Goal: Task Accomplishment & Management: Manage account settings

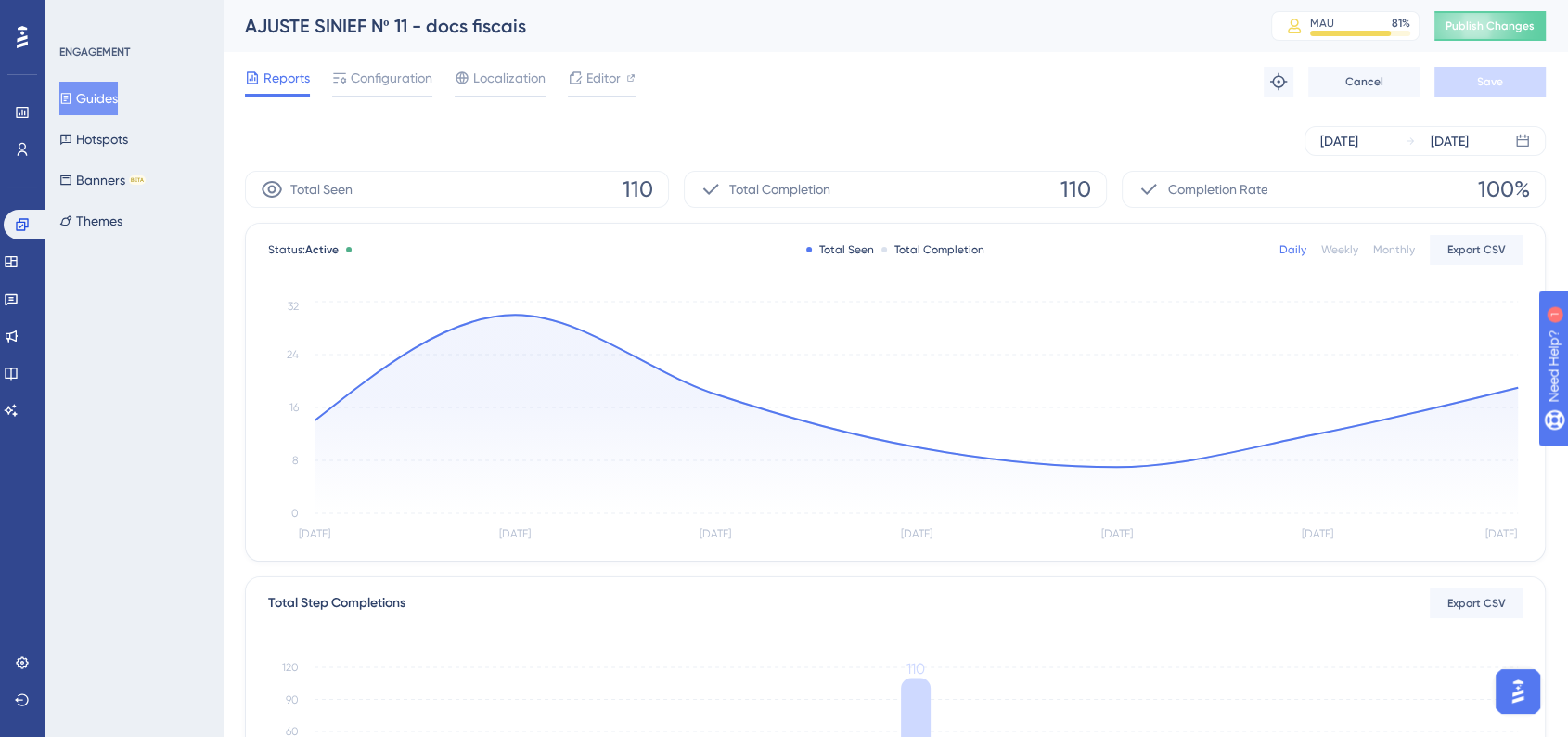
click at [104, 100] on button "Guides" at bounding box center [88, 98] width 58 height 34
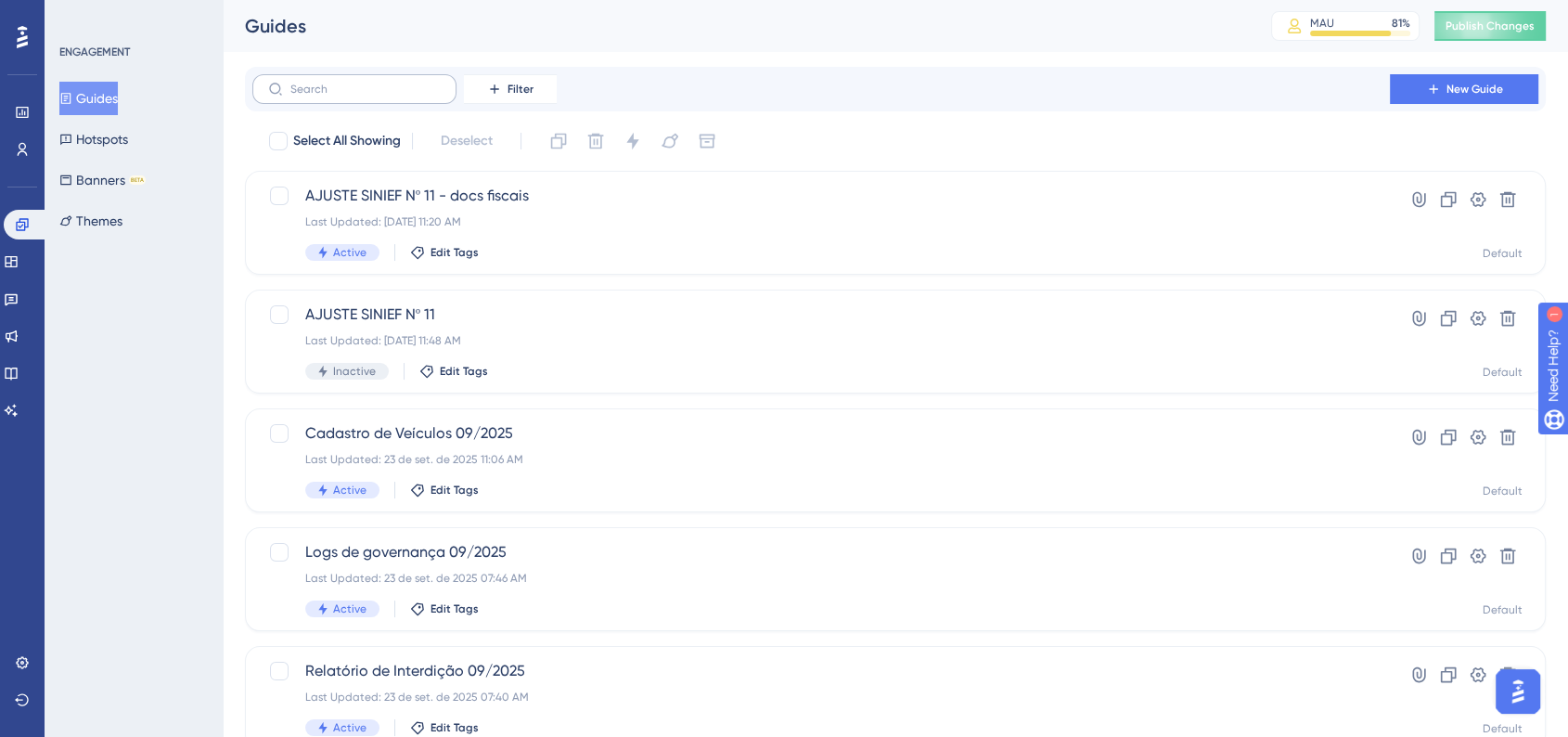
click at [384, 76] on label at bounding box center [354, 89] width 204 height 30
click at [384, 82] on input "text" at bounding box center [366, 89] width 151 height 13
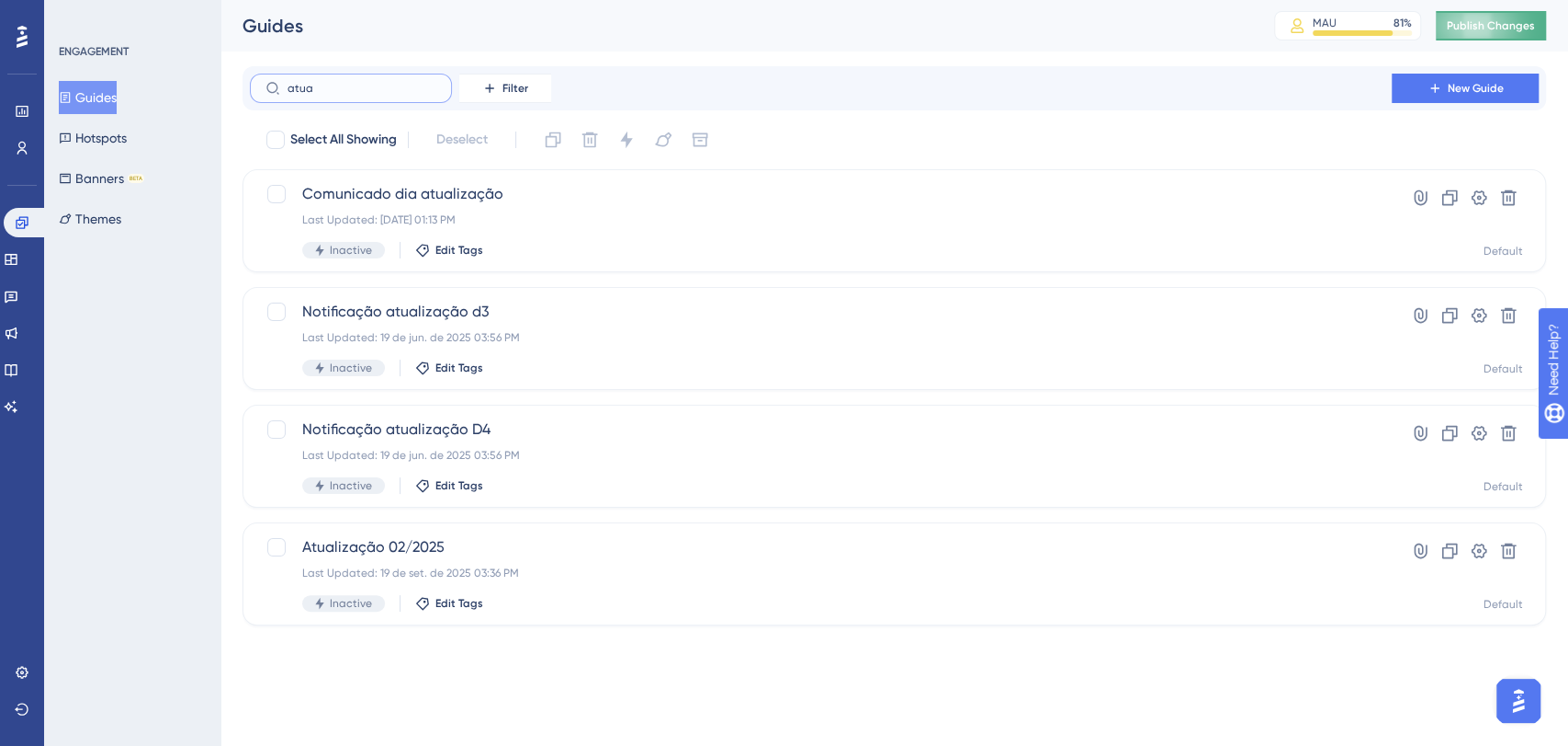
type input "atua"
click at [1471, 23] on span "Publish Changes" at bounding box center [1490, 26] width 88 height 15
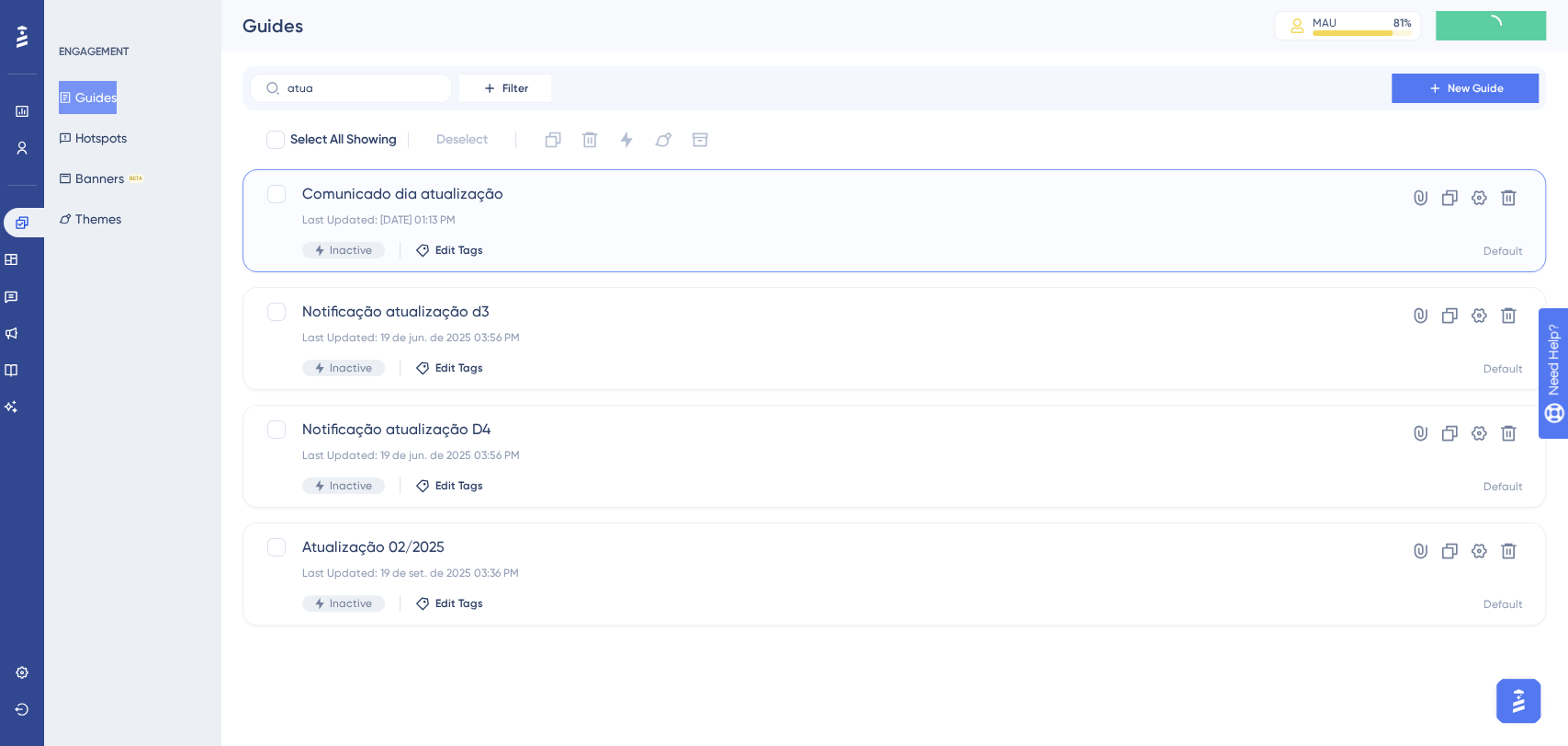
click at [646, 198] on span "Comunicado dia atualização" at bounding box center [821, 194] width 1037 height 22
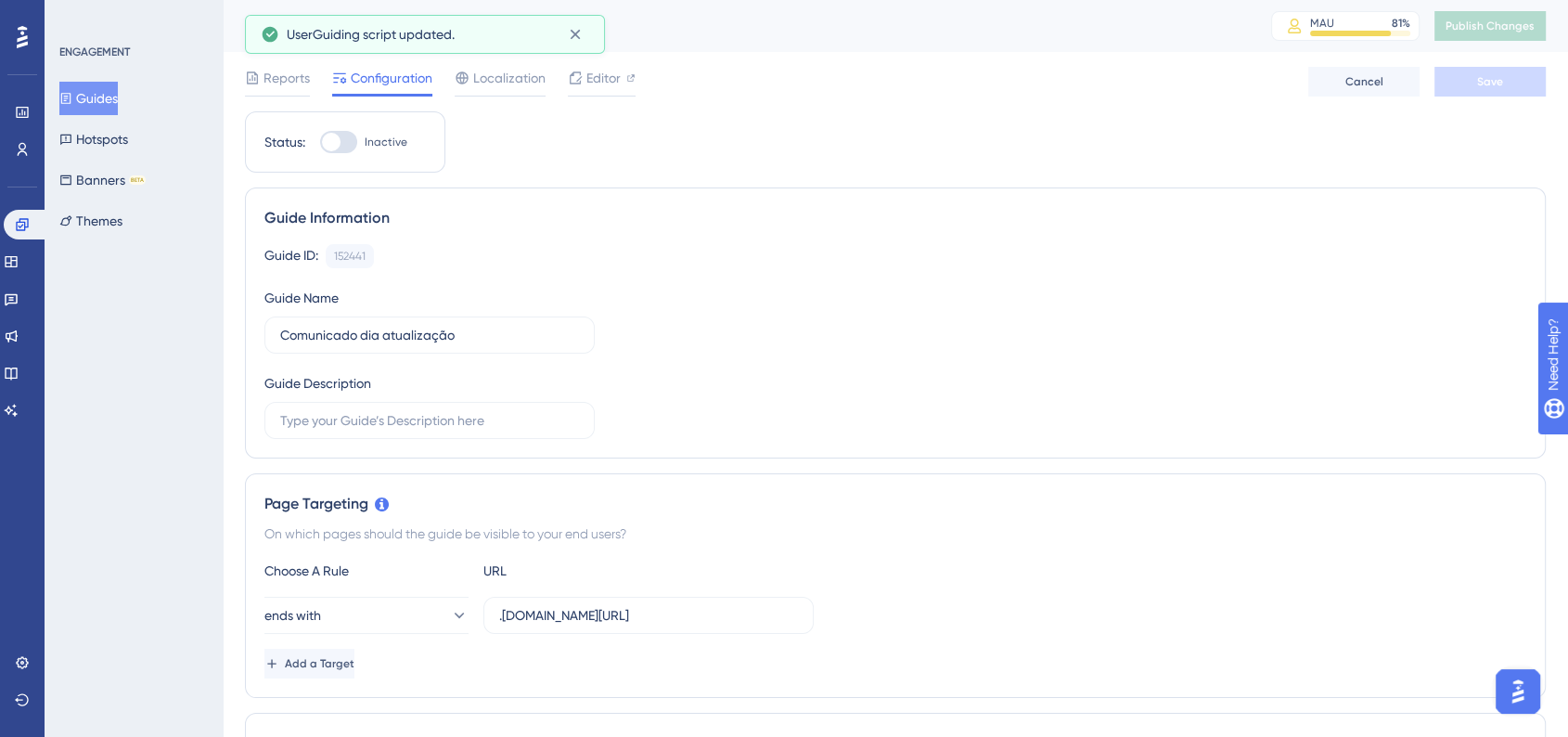
drag, startPoint x: 354, startPoint y: 136, endPoint x: 1109, endPoint y: 147, distance: 755.1
click at [354, 137] on div at bounding box center [338, 142] width 37 height 22
click at [320, 142] on input "Inactive" at bounding box center [319, 142] width 1 height 1
click at [1469, 85] on button "Save" at bounding box center [1489, 81] width 111 height 30
click at [342, 147] on div at bounding box center [346, 142] width 19 height 19
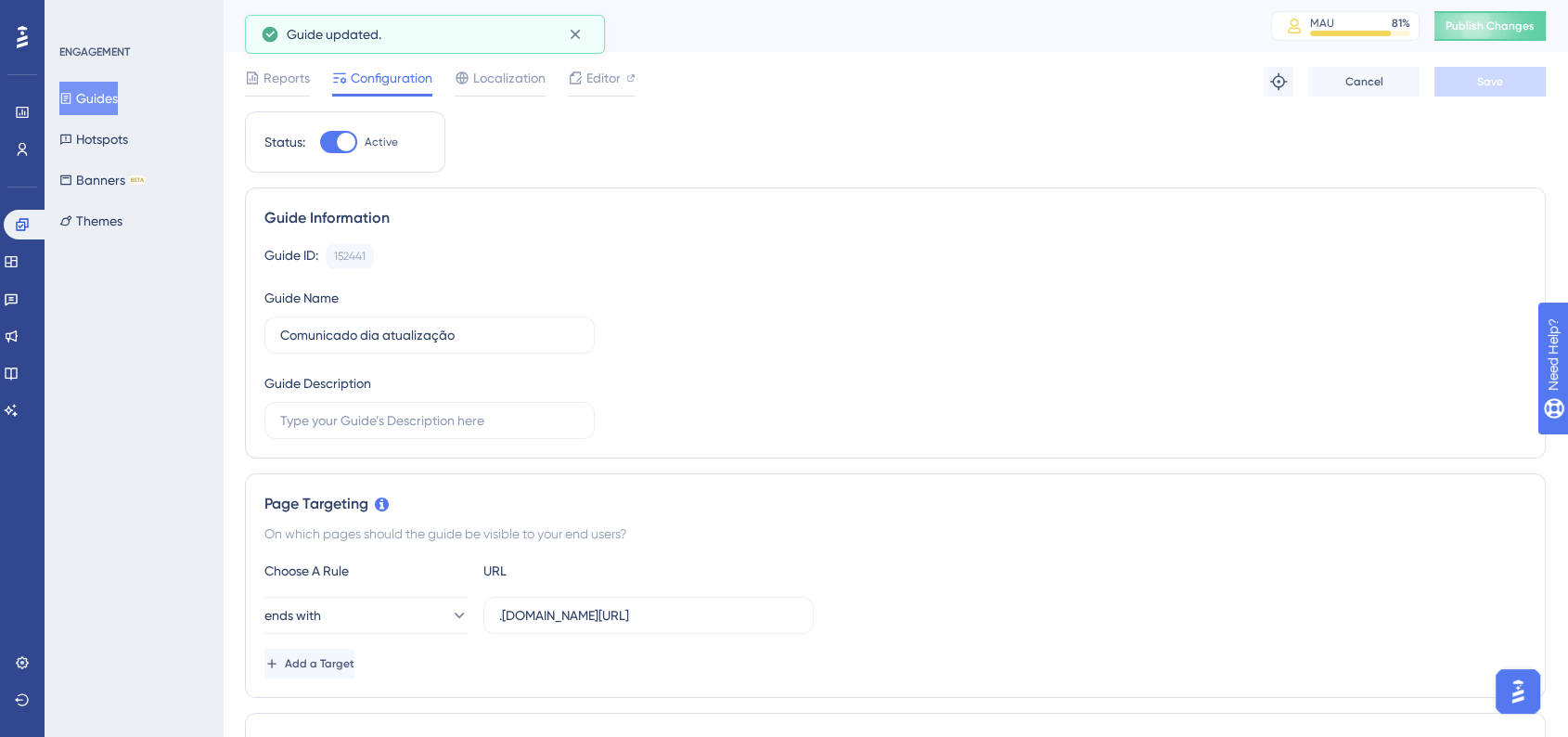
click at [320, 143] on input "Active" at bounding box center [319, 142] width 1 height 1
checkbox input "false"
click at [1478, 75] on span "Save" at bounding box center [1489, 81] width 26 height 15
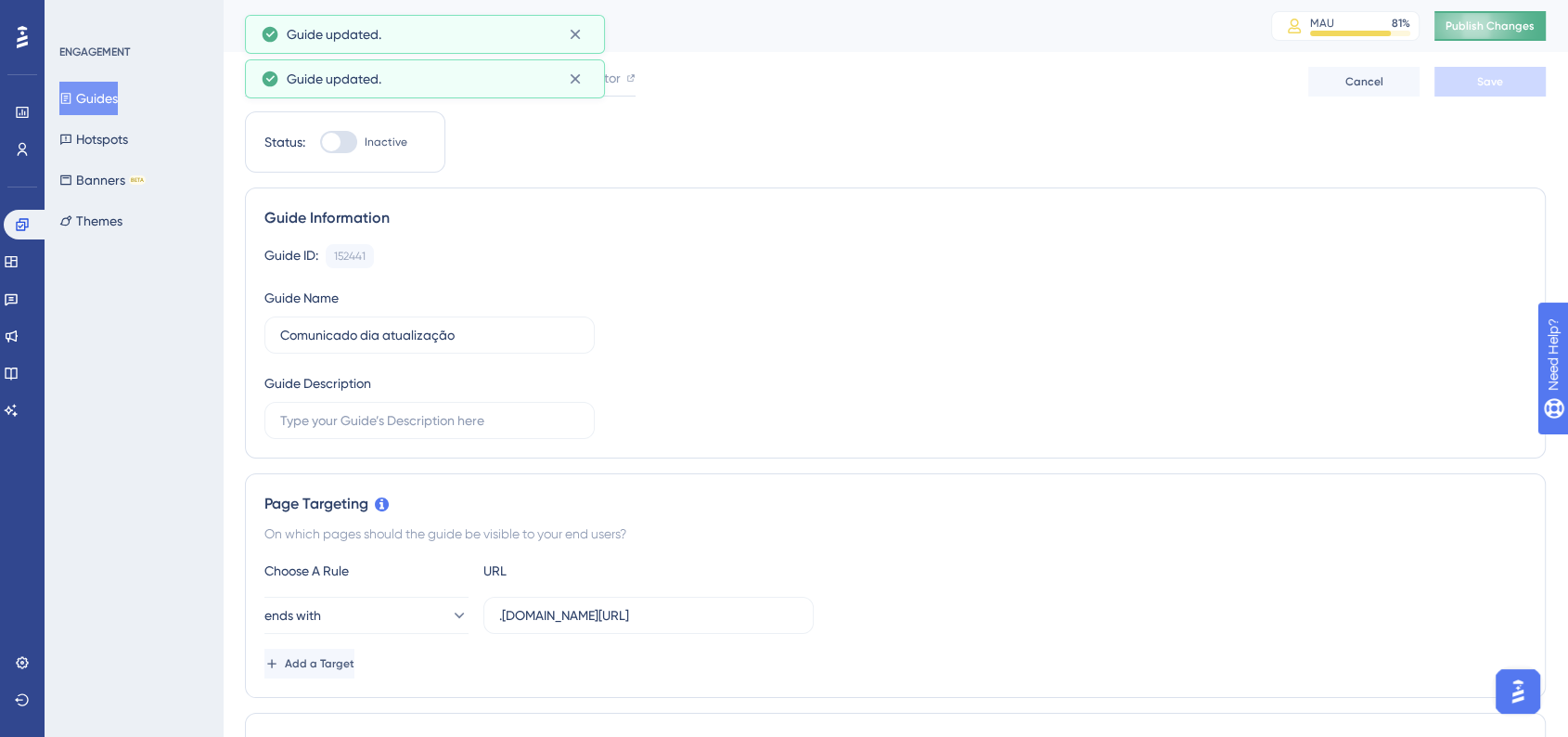
click at [1496, 24] on span "Publish Changes" at bounding box center [1489, 26] width 89 height 15
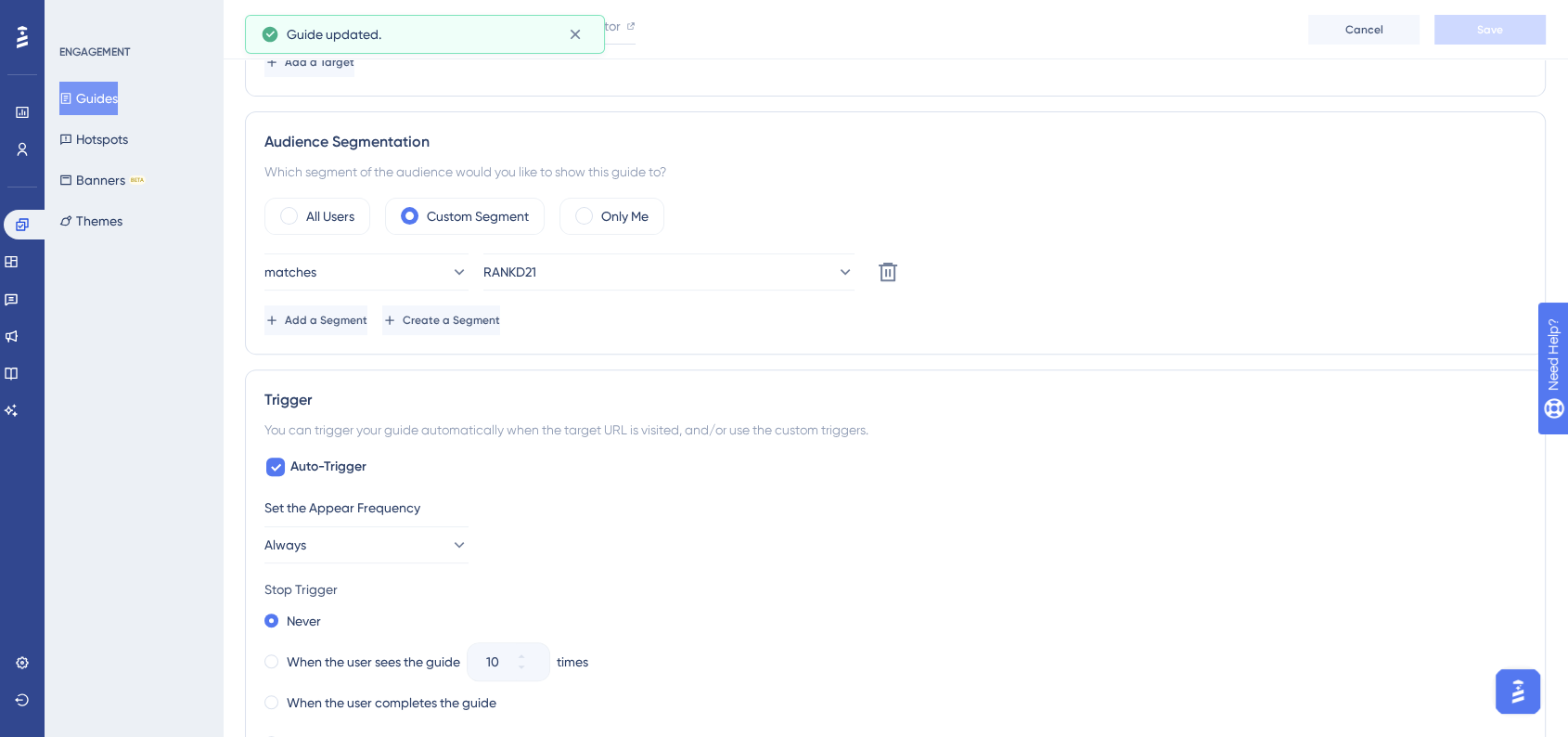
scroll to position [618, 0]
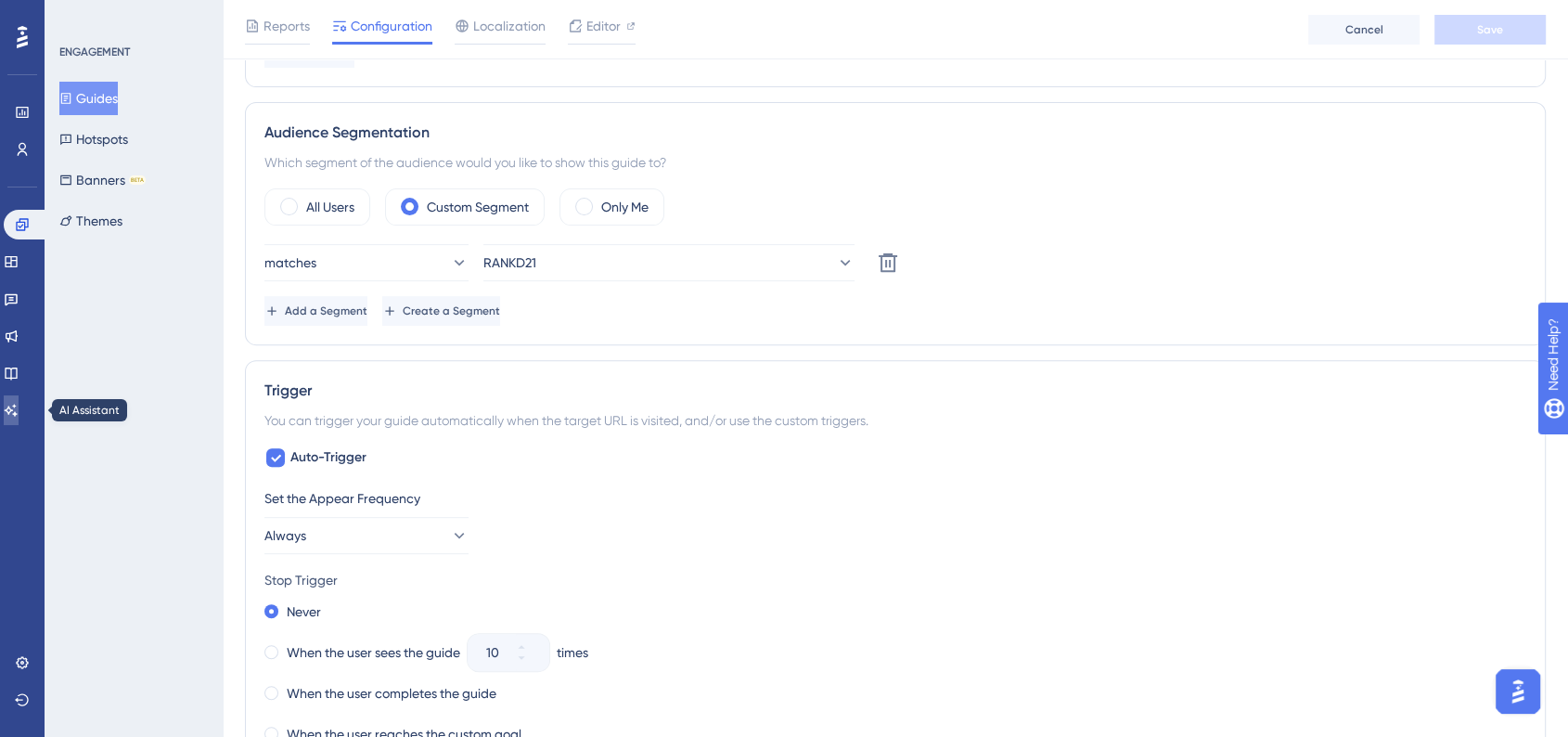
click at [15, 411] on icon at bounding box center [11, 411] width 15 height 15
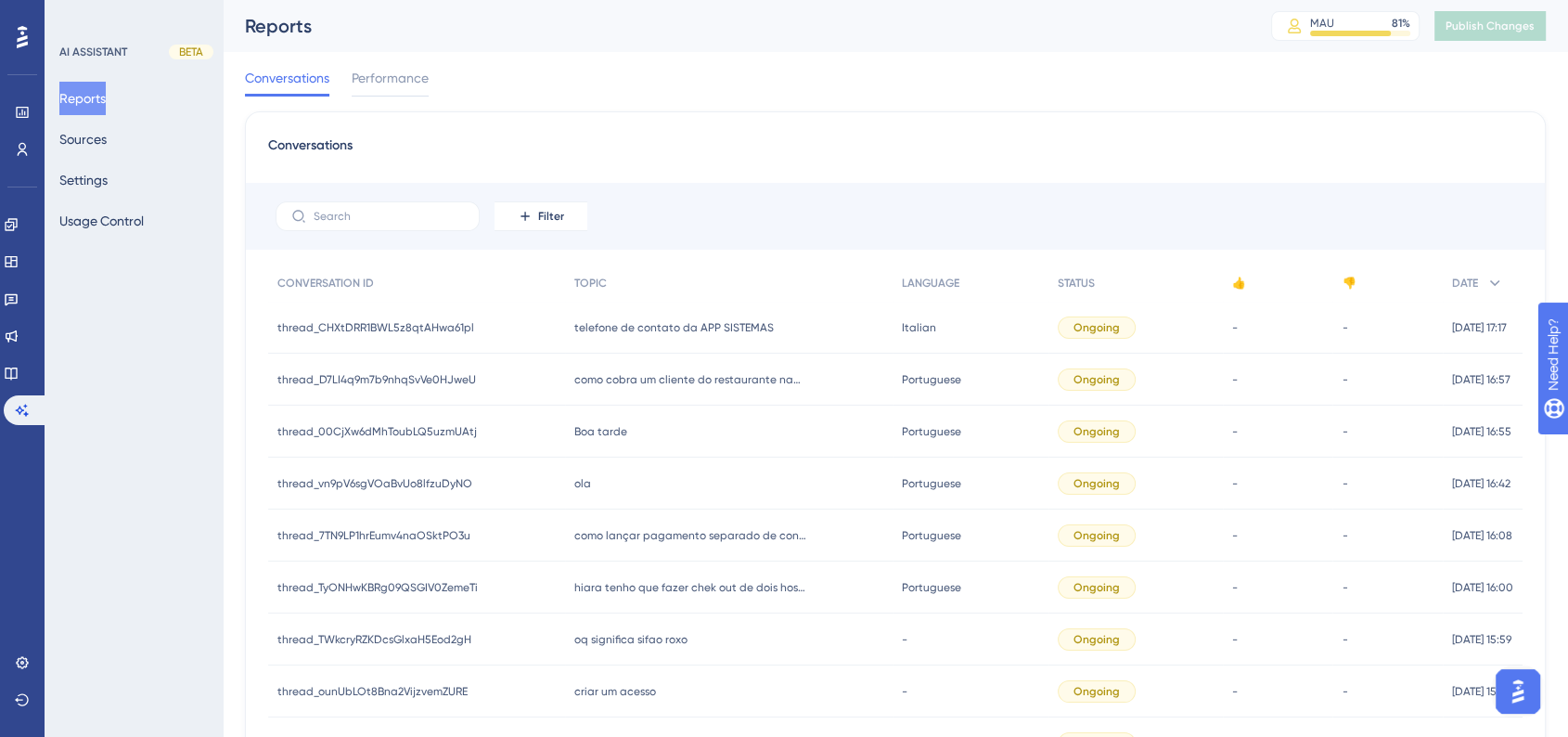
drag, startPoint x: 1522, startPoint y: 686, endPoint x: 2923, endPoint y: 1296, distance: 1528.0
click at [1522, 686] on img "Open AI Assistant Launcher" at bounding box center [1518, 691] width 34 height 34
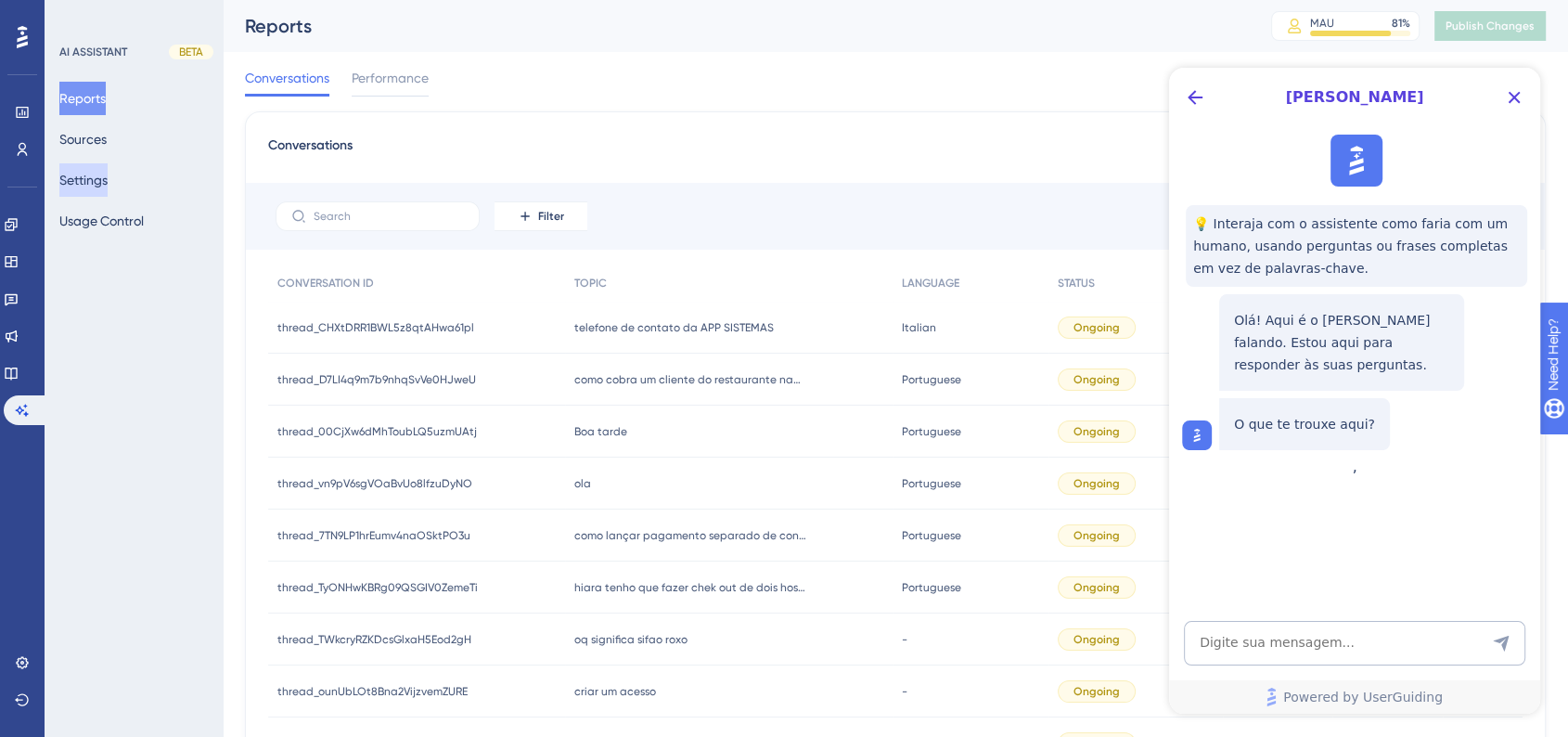
click at [89, 181] on button "Settings" at bounding box center [83, 181] width 49 height 34
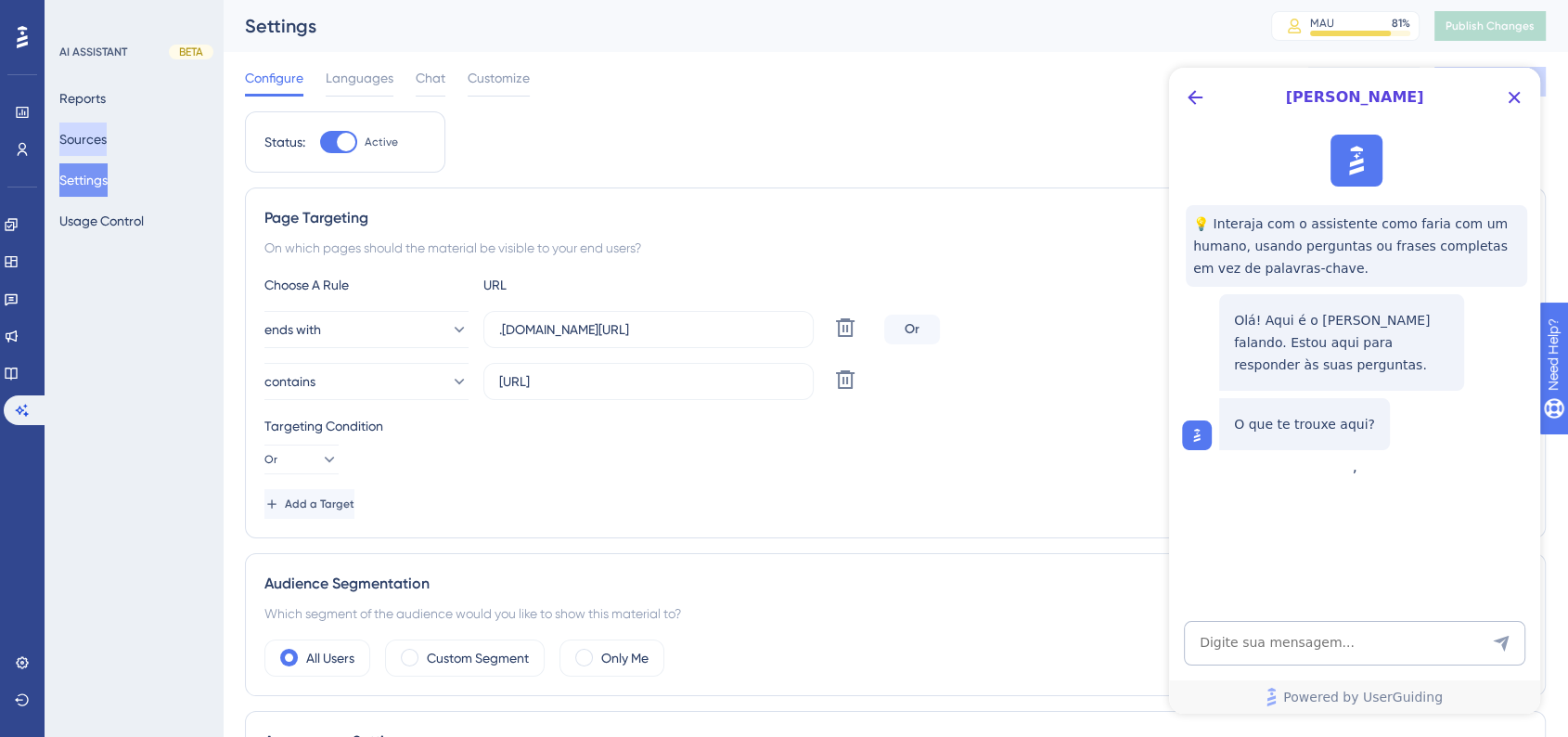
click at [84, 155] on button "Sources" at bounding box center [82, 139] width 48 height 34
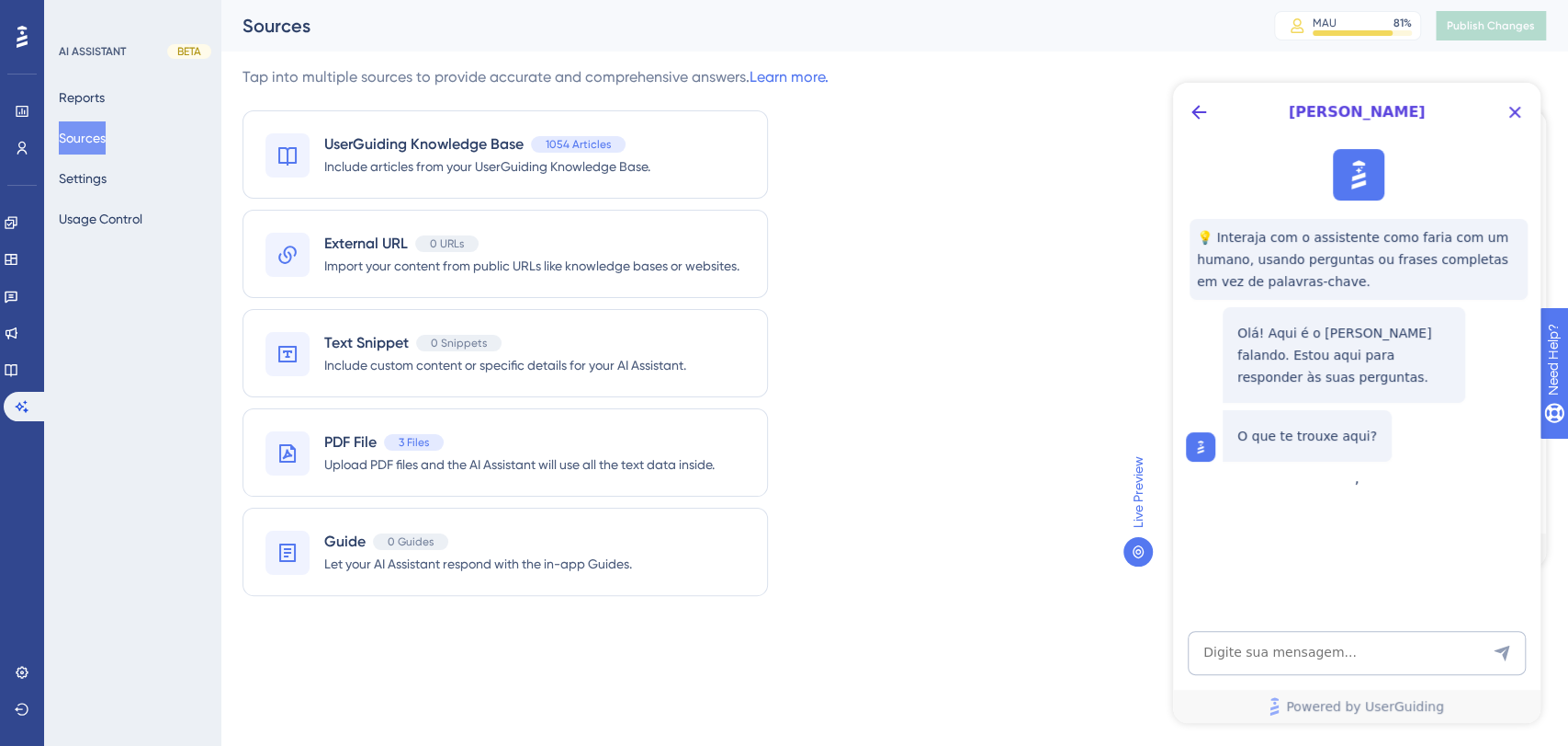
click at [88, 198] on div "Reports Sources Settings Usage Control" at bounding box center [132, 158] width 149 height 155
click at [90, 218] on button "Usage Control" at bounding box center [100, 219] width 83 height 33
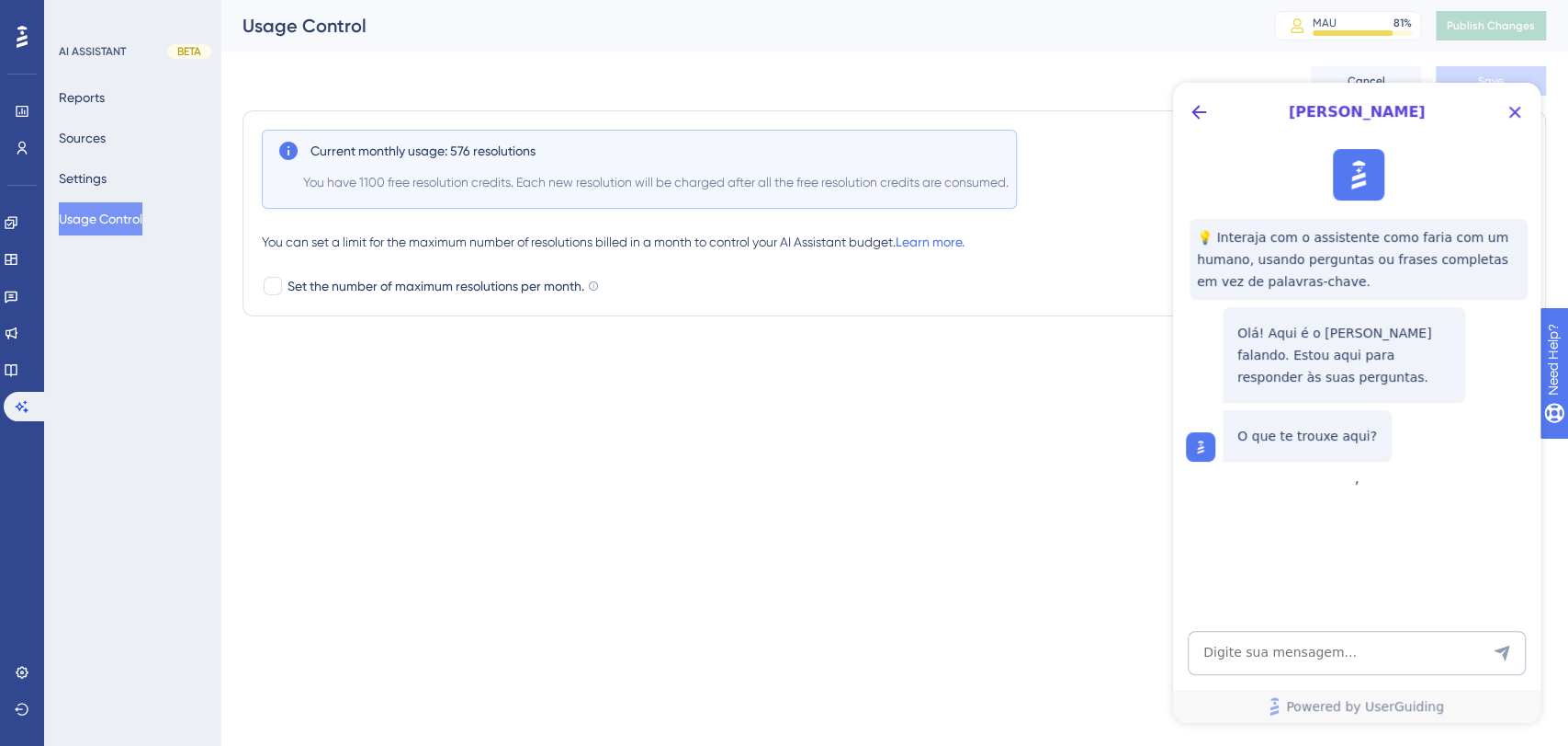
click at [1515, 129] on div "[PERSON_NAME]" at bounding box center [1357, 111] width 368 height 58
drag, startPoint x: 1515, startPoint y: 126, endPoint x: 2680, endPoint y: 206, distance: 1167.7
click at [1515, 126] on button "Close Button" at bounding box center [1515, 112] width 30 height 30
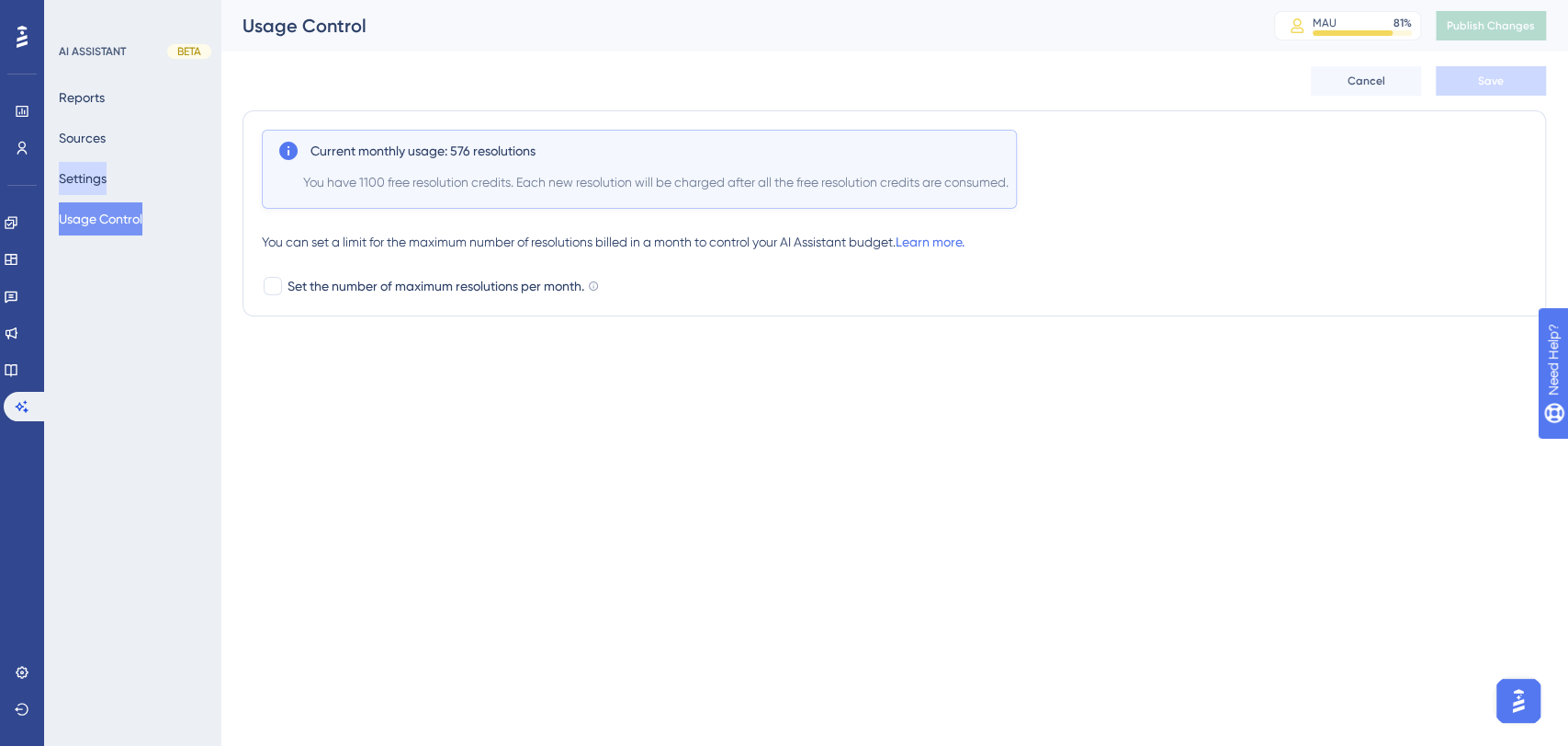
click at [91, 184] on button "Settings" at bounding box center [82, 179] width 48 height 33
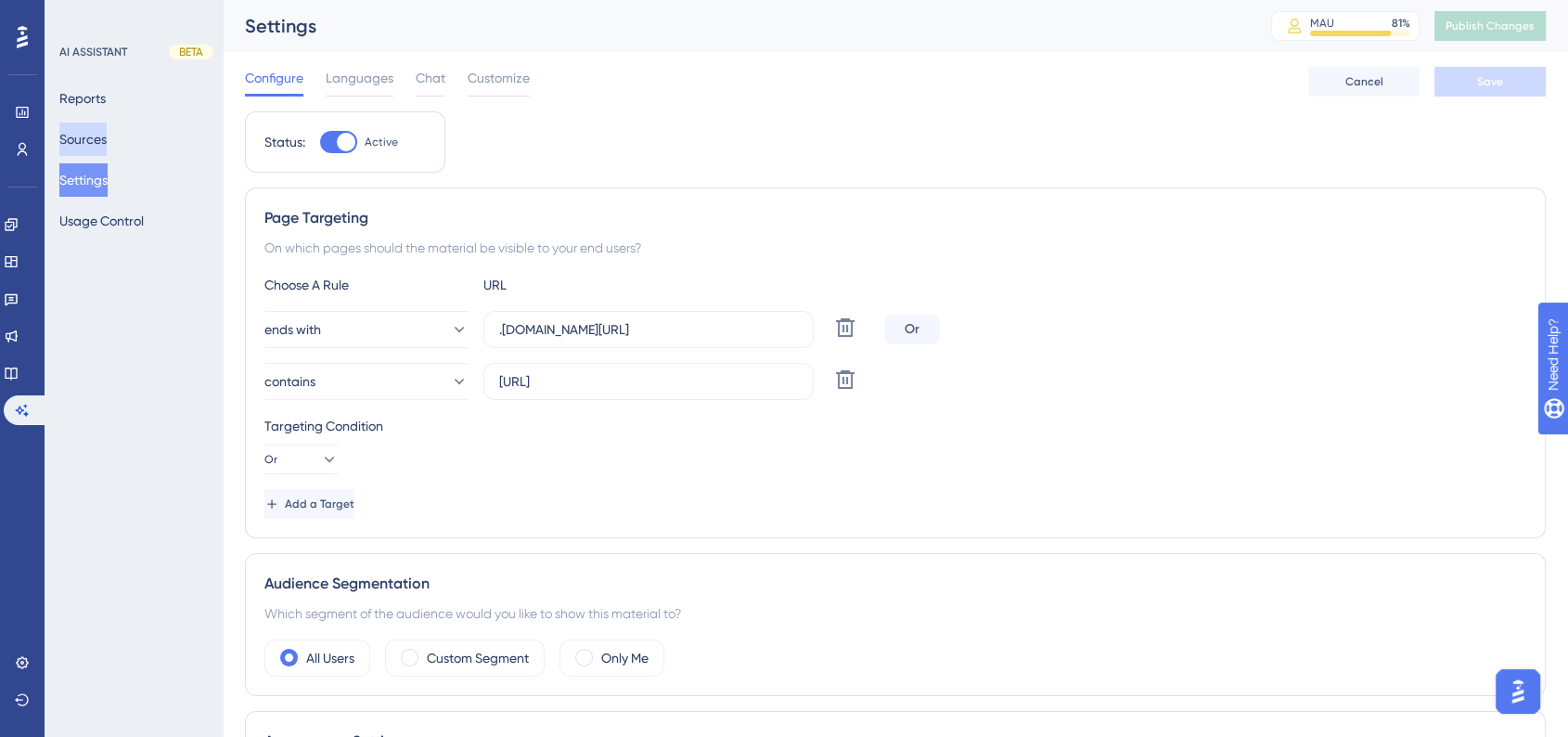
click at [105, 128] on button "Sources" at bounding box center [82, 139] width 48 height 34
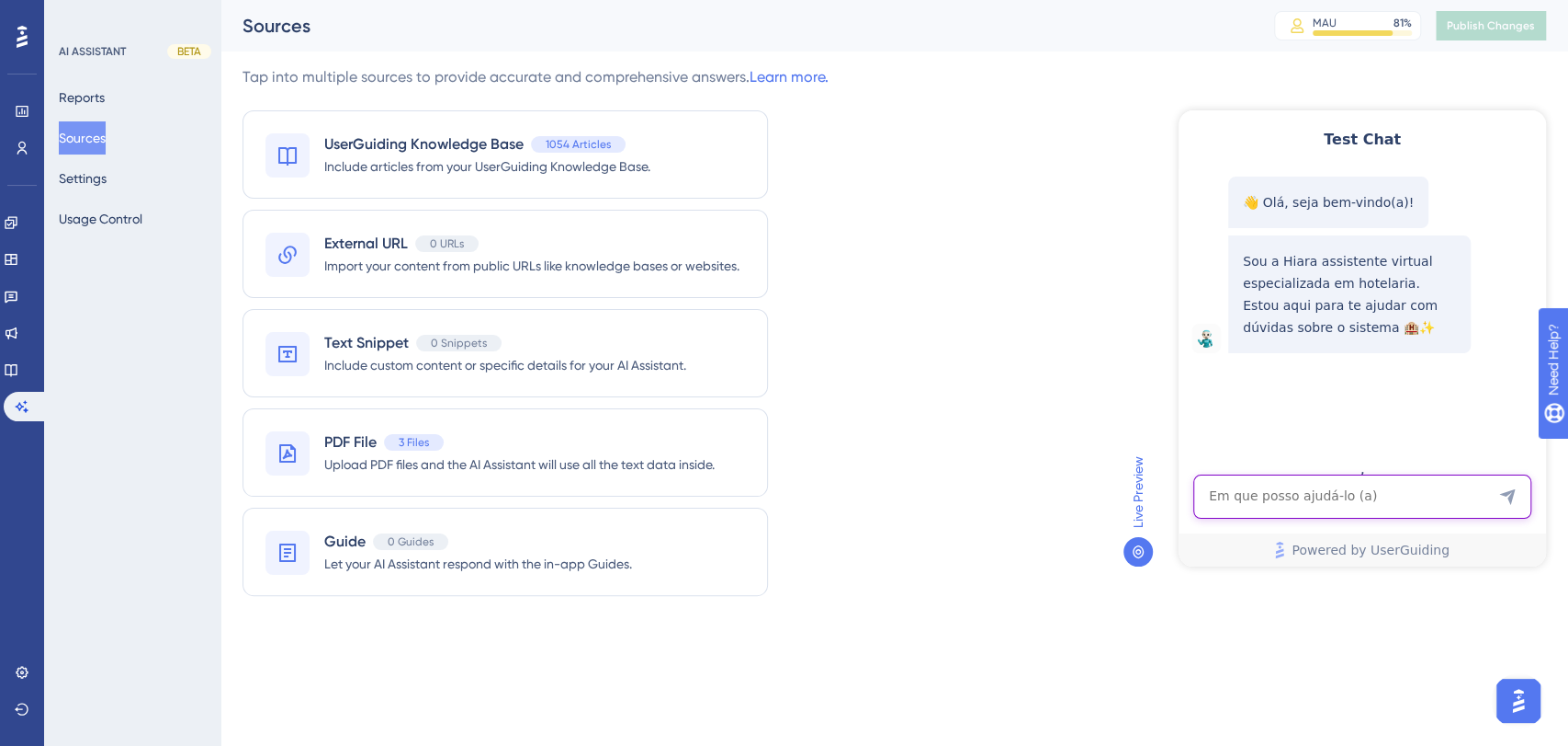
click at [1340, 484] on textarea "AI Assistant Text Input" at bounding box center [1362, 497] width 338 height 44
paste textarea "Não foi possível realizar a criação do título a receber no valor de $582,00 ref…"
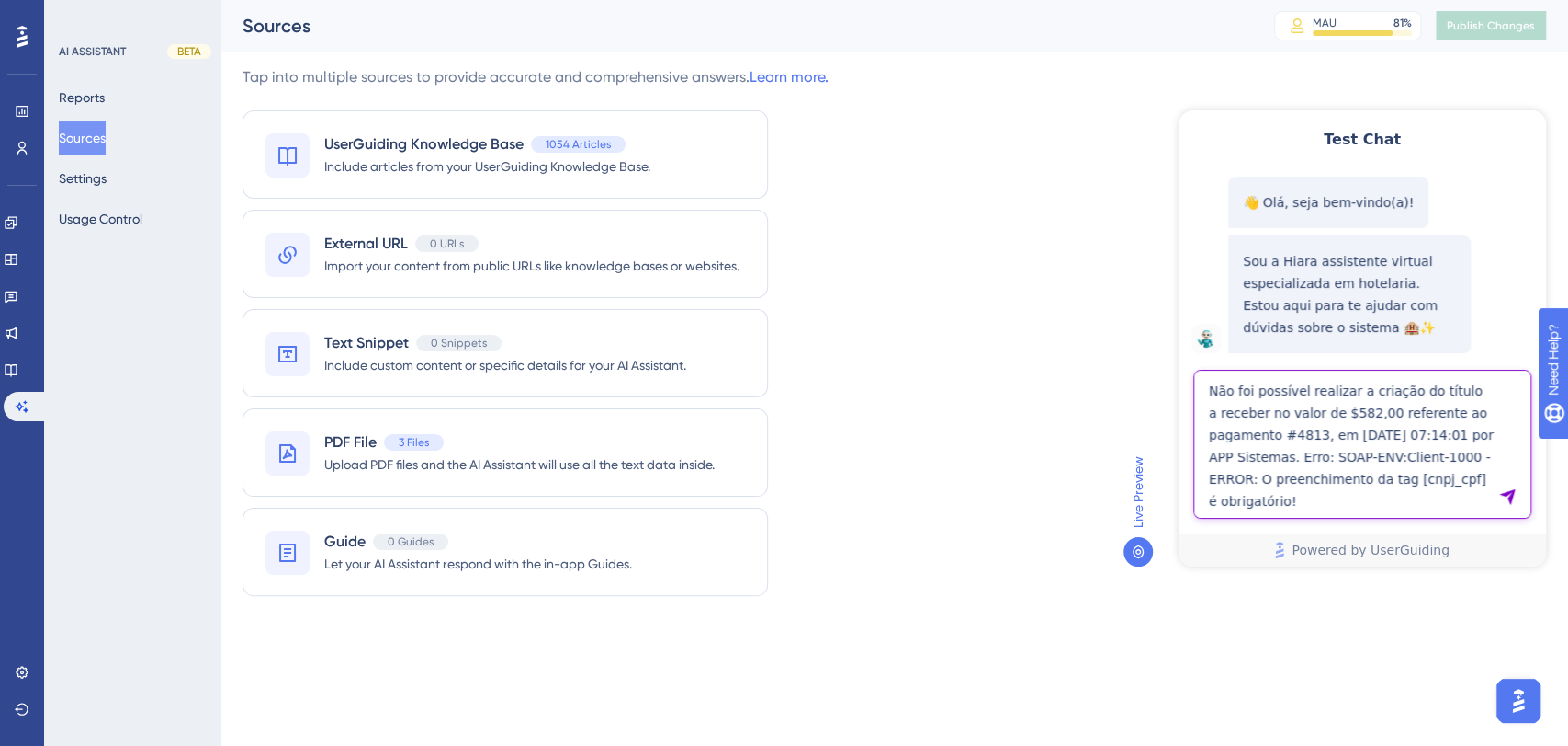
type textarea "Não foi possível realizar a criação do título a receber no valor de $582,00 ref…"
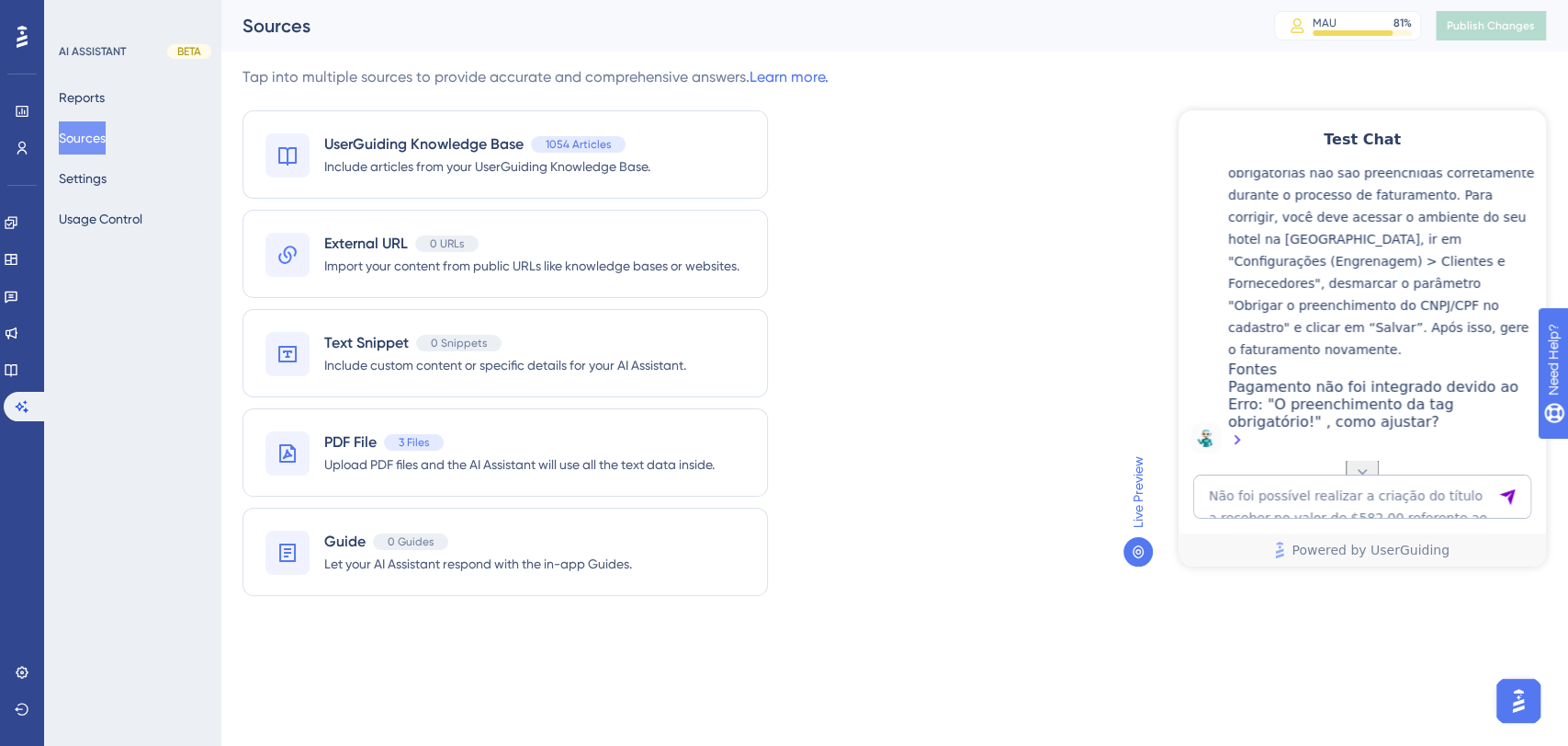
scroll to position [563, 0]
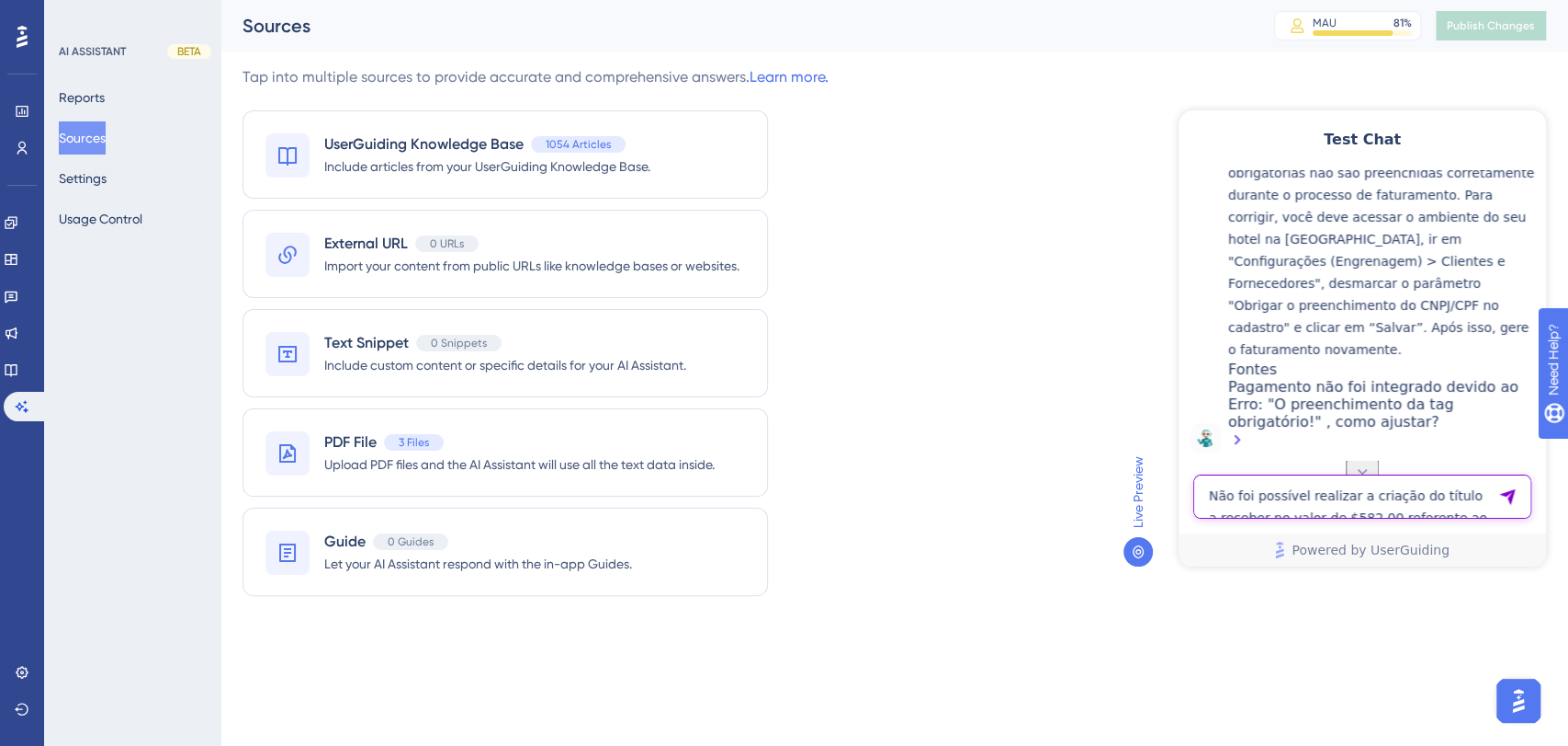
click at [1429, 484] on textarea "Não foi possível realizar a criação do título a receber no valor de $582,00 ref…" at bounding box center [1362, 497] width 338 height 44
paste textarea "Não foi possível realizar a criação do título a receber no valor de $1603,44 re…"
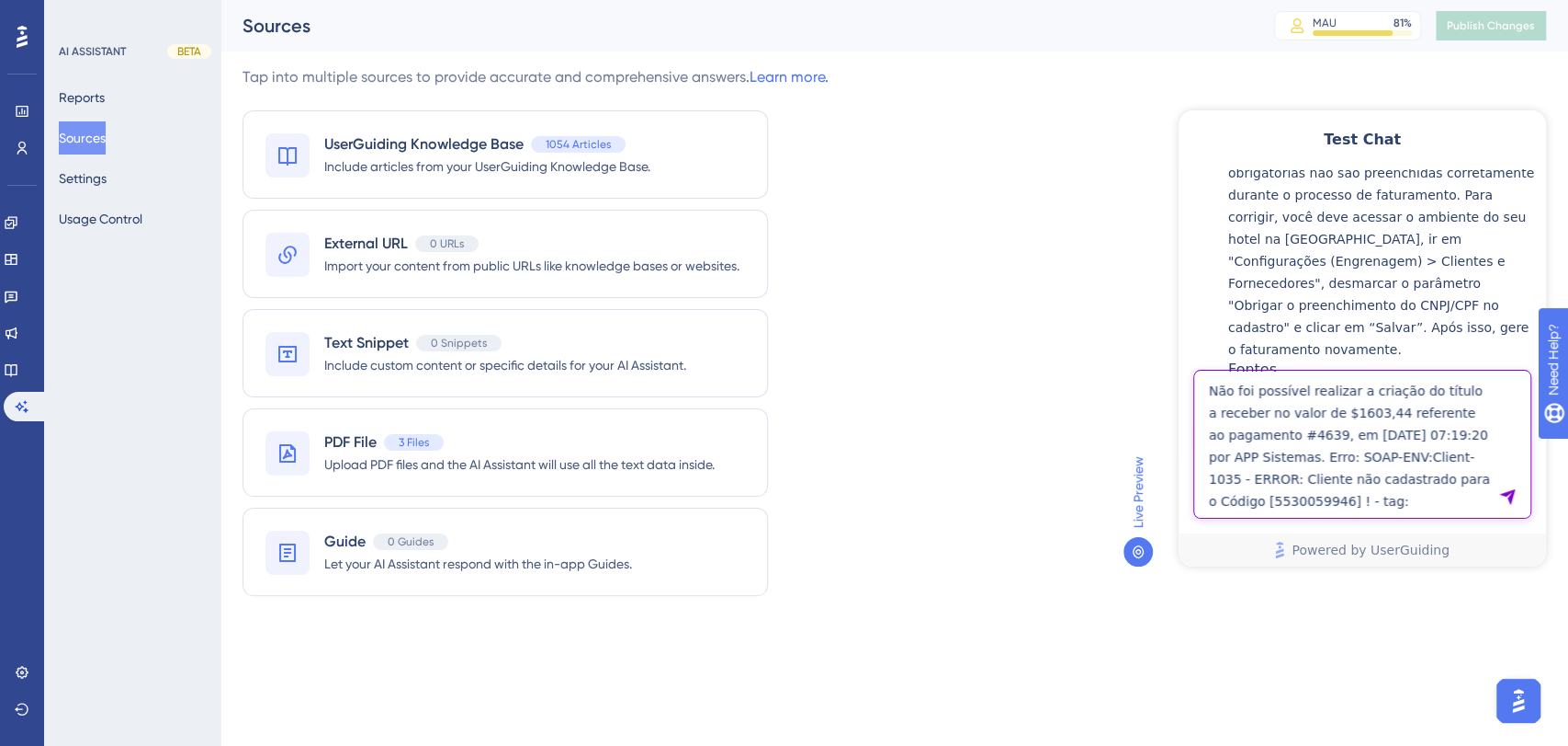
type textarea "Não foi possível realizar a criação do título a receber no valor de $1603,44 re…"
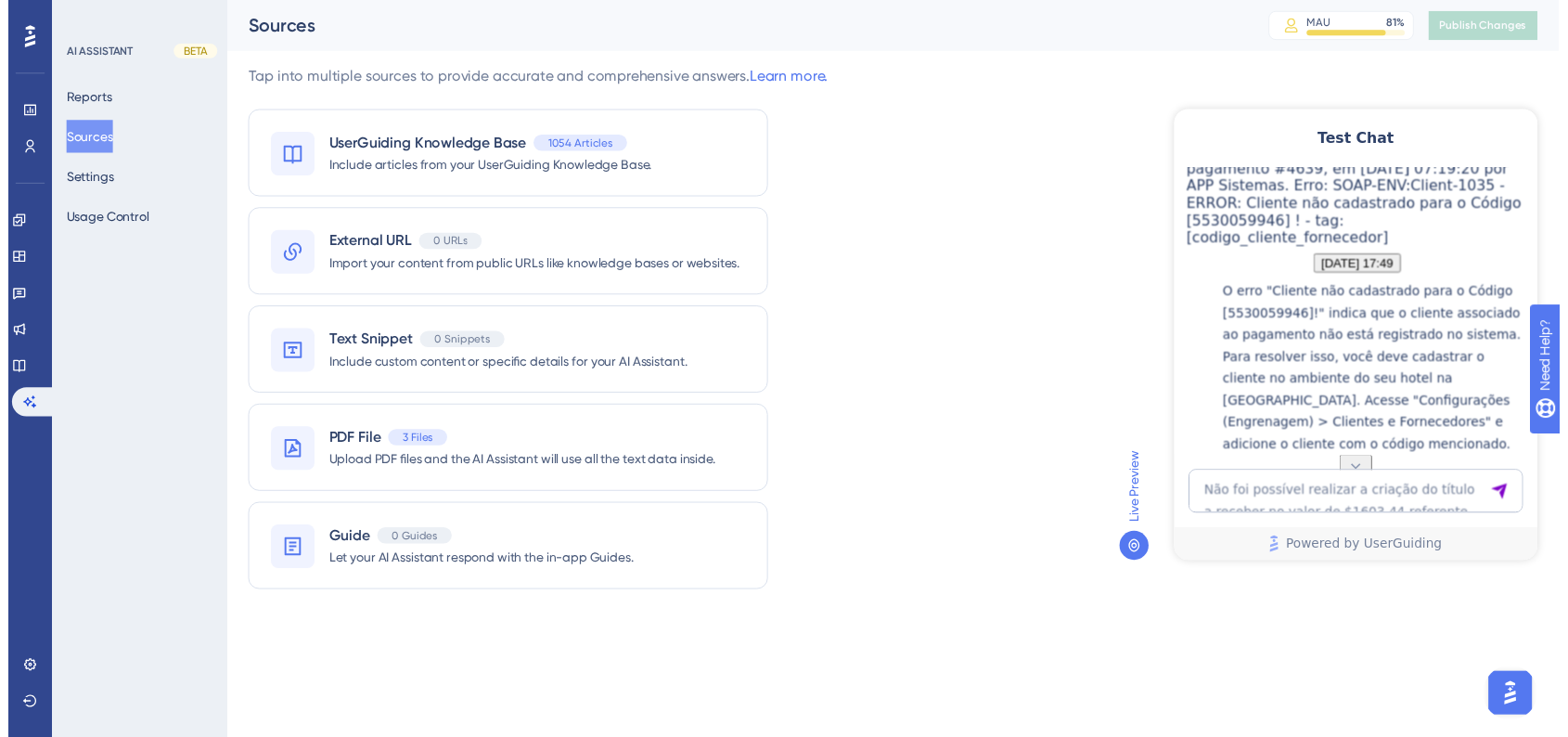
scroll to position [863, 0]
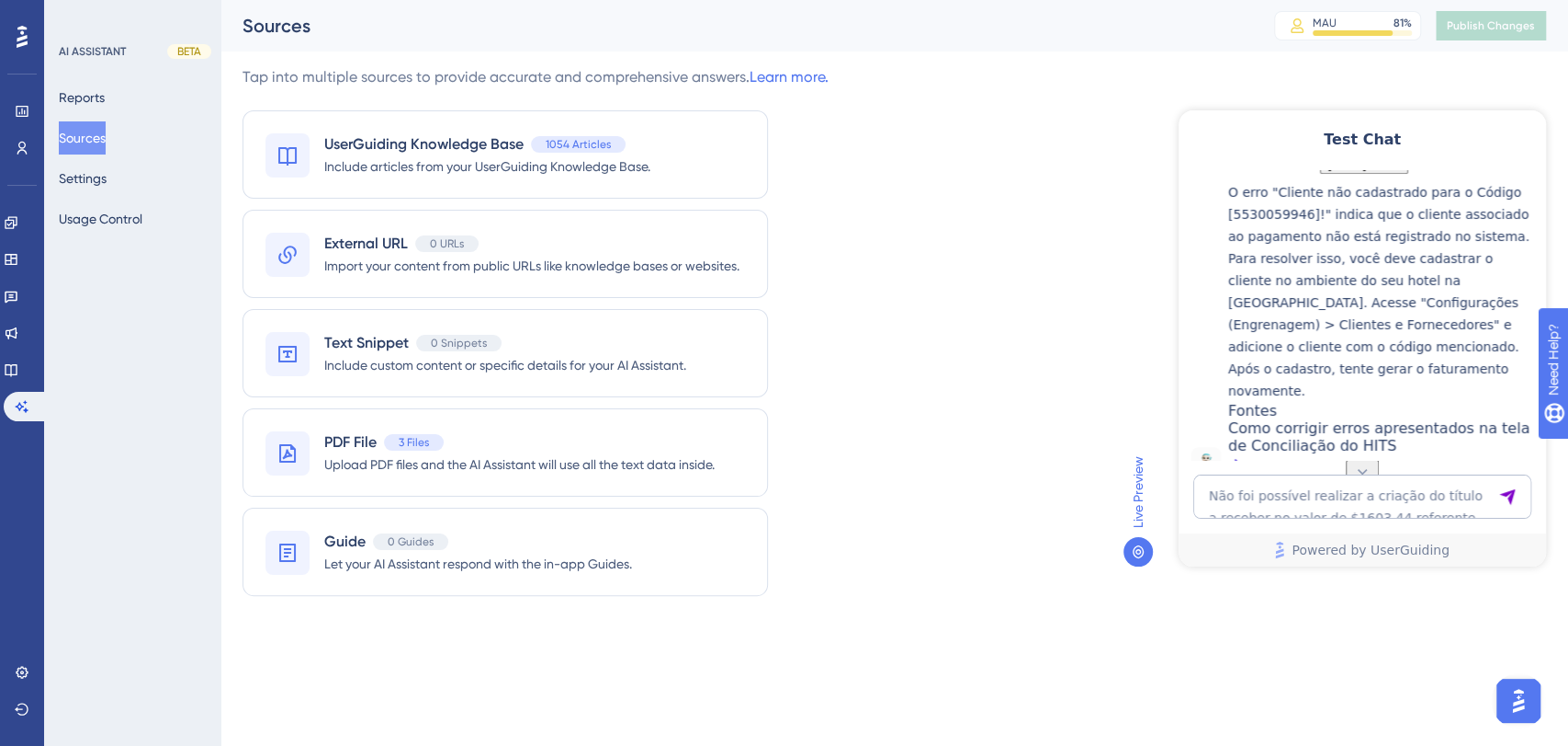
drag, startPoint x: 1245, startPoint y: 233, endPoint x: 1418, endPoint y: 369, distance: 220.1
click at [1418, 147] on div "Não foi possível realizar a criação do título a receber no valor de $1603,44 re…" at bounding box center [1364, 86] width 345 height 122
copy span "Não foi possível realizar a criação do título a receber no valor de $1603,44 re…"
drag, startPoint x: 27, startPoint y: 286, endPoint x: 169, endPoint y: 247, distance: 147.3
click at [19, 287] on link at bounding box center [11, 297] width 15 height 30
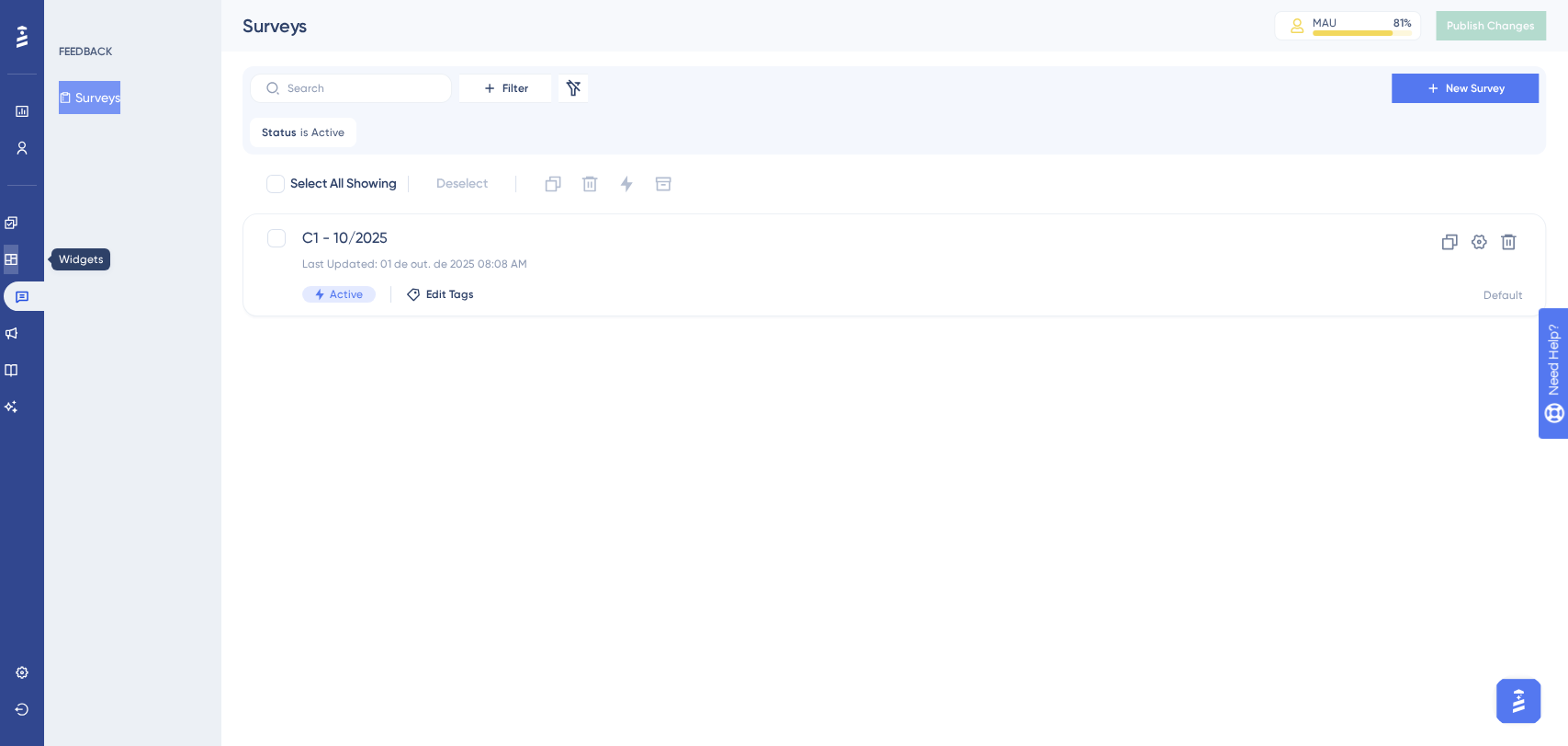
click at [19, 249] on link at bounding box center [11, 259] width 15 height 30
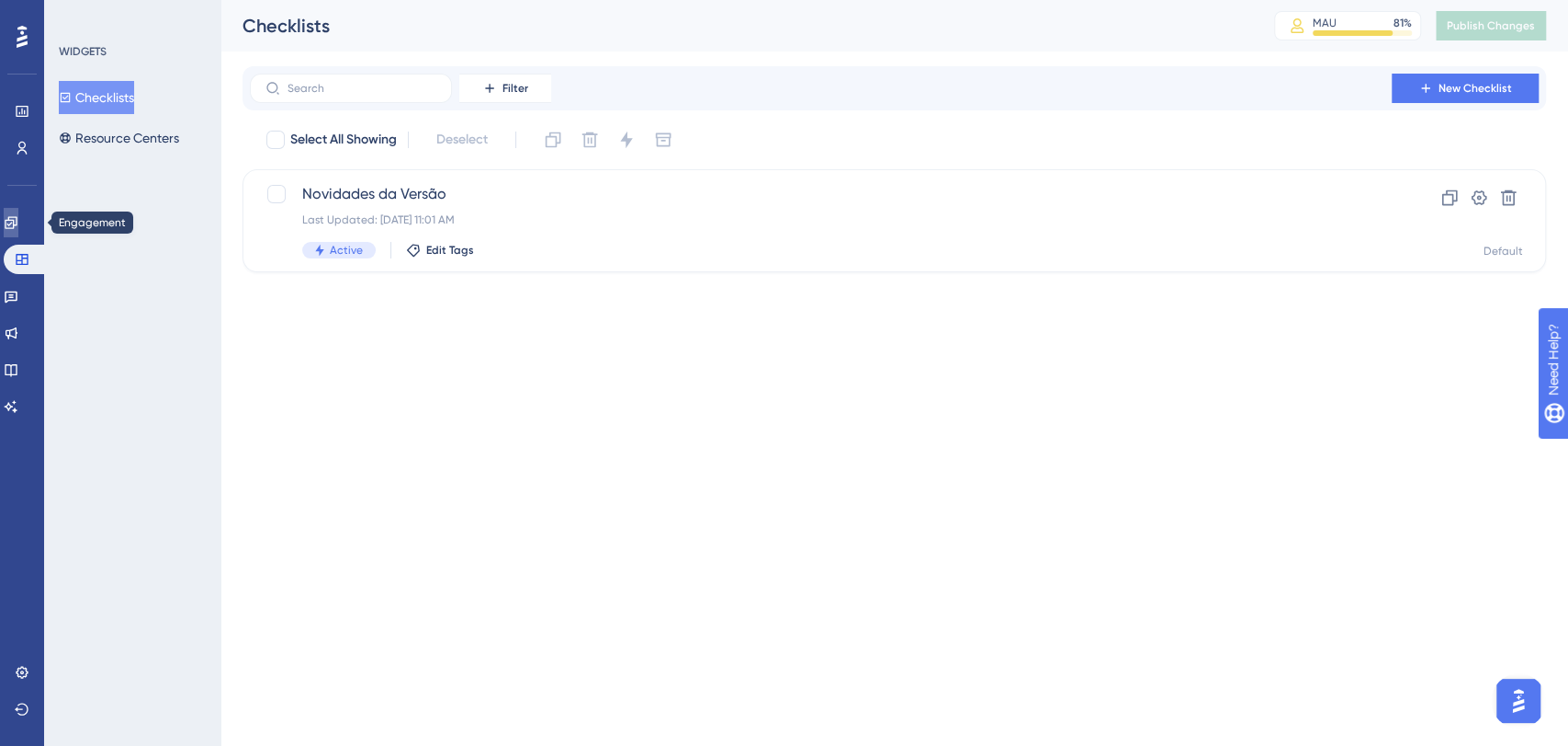
click at [19, 212] on link at bounding box center [11, 222] width 15 height 30
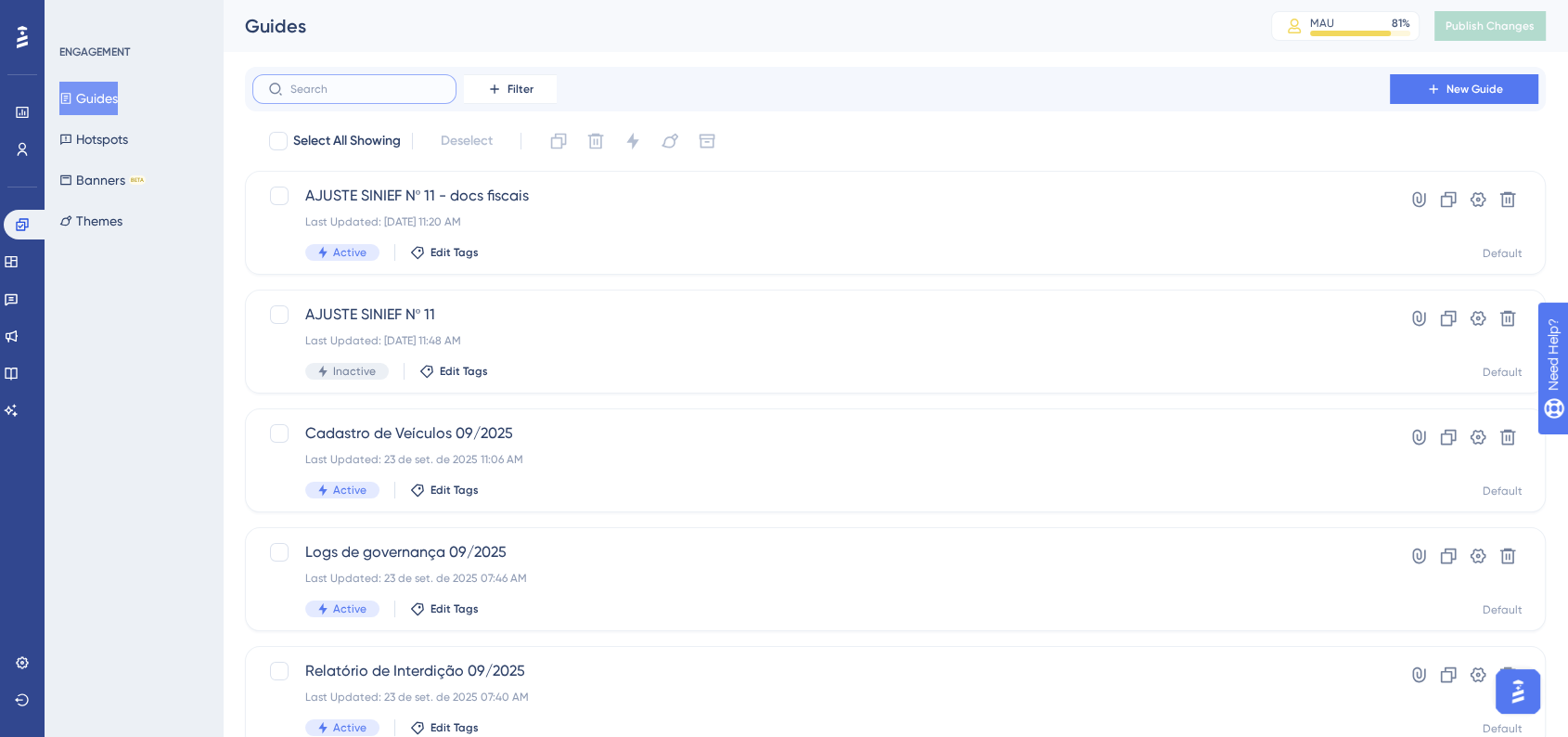
click at [337, 85] on input "text" at bounding box center [366, 89] width 151 height 13
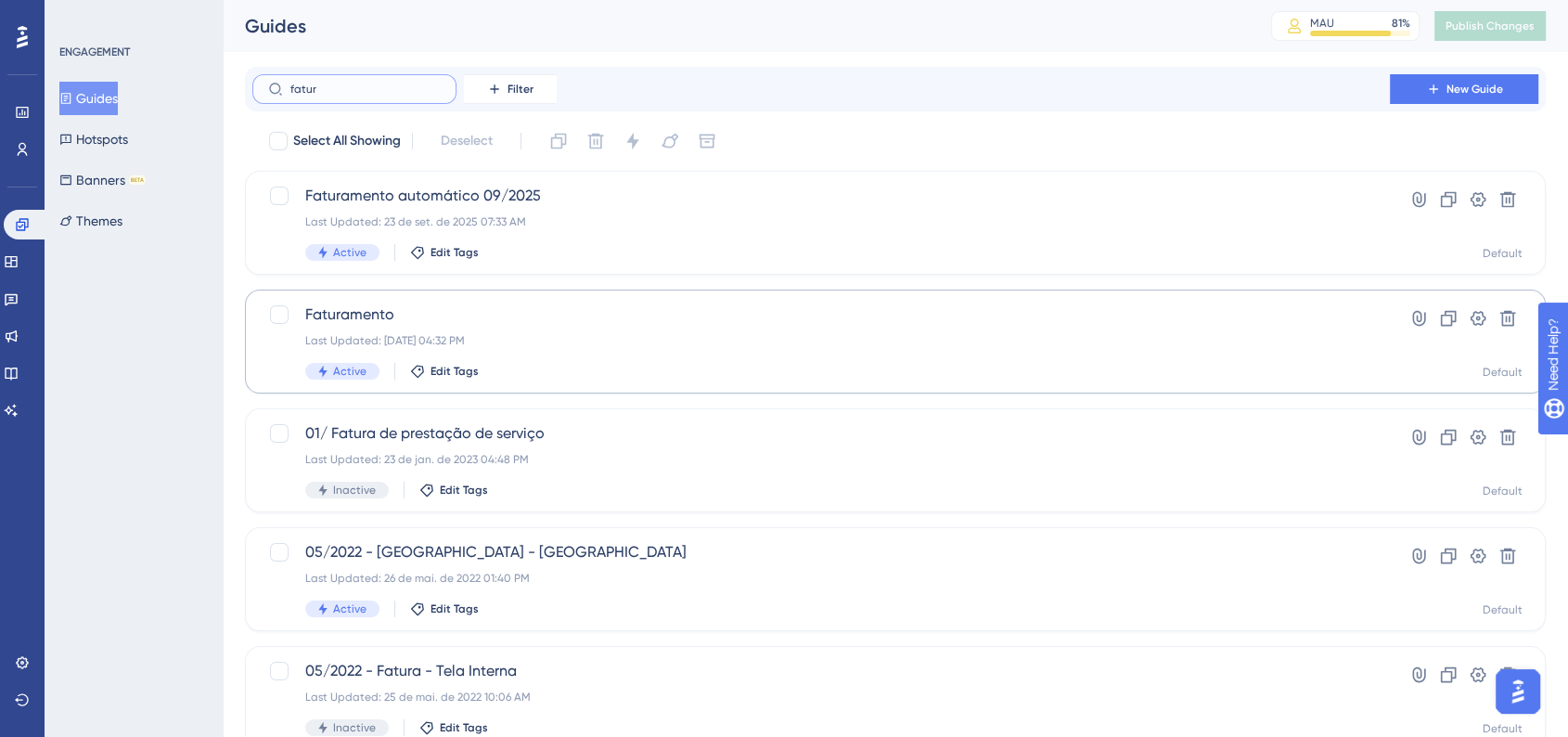
type input "fatur"
click at [507, 325] on span "Faturamento" at bounding box center [820, 314] width 1031 height 22
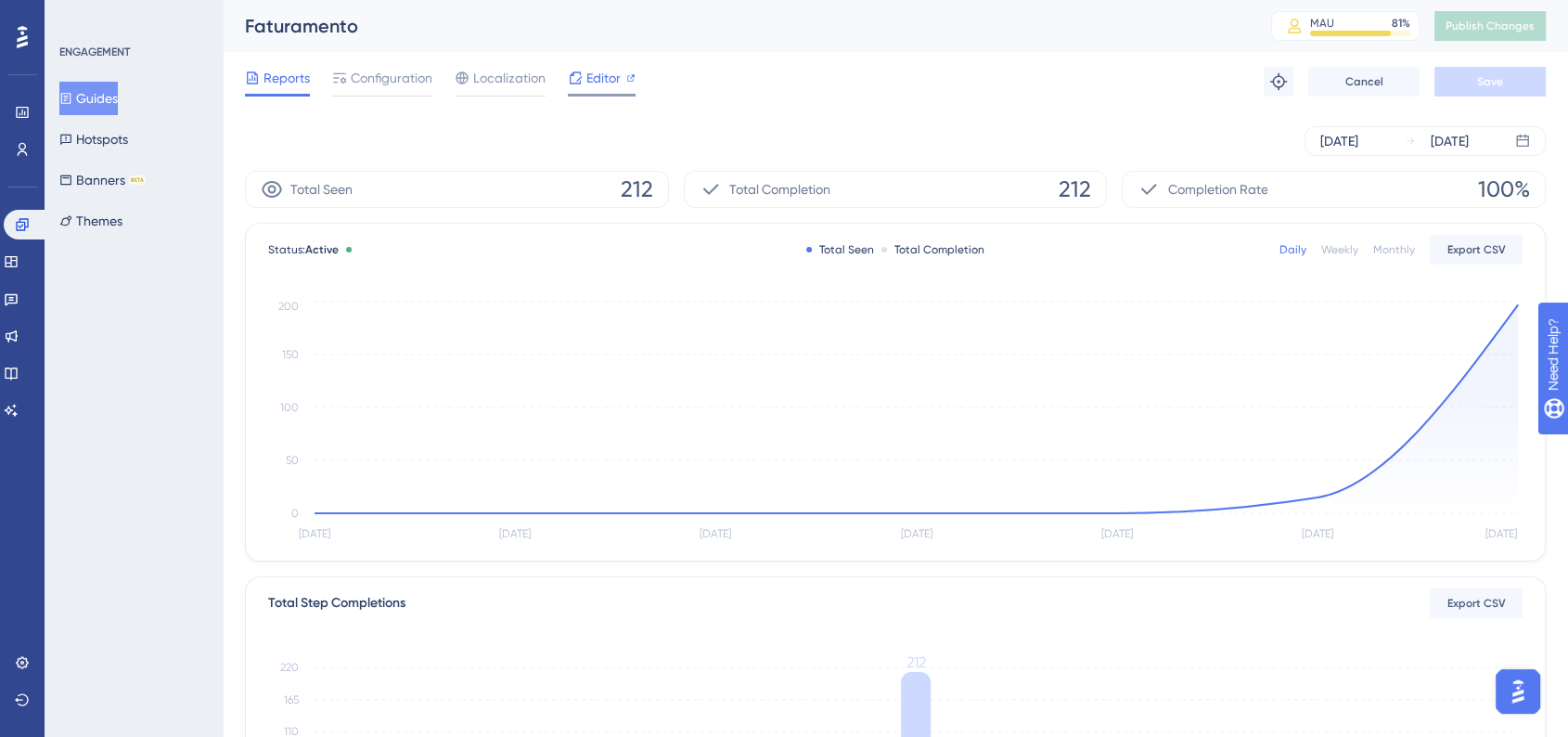
click at [608, 76] on span "Editor" at bounding box center [603, 78] width 35 height 22
click at [513, 78] on span "Localization" at bounding box center [509, 78] width 72 height 22
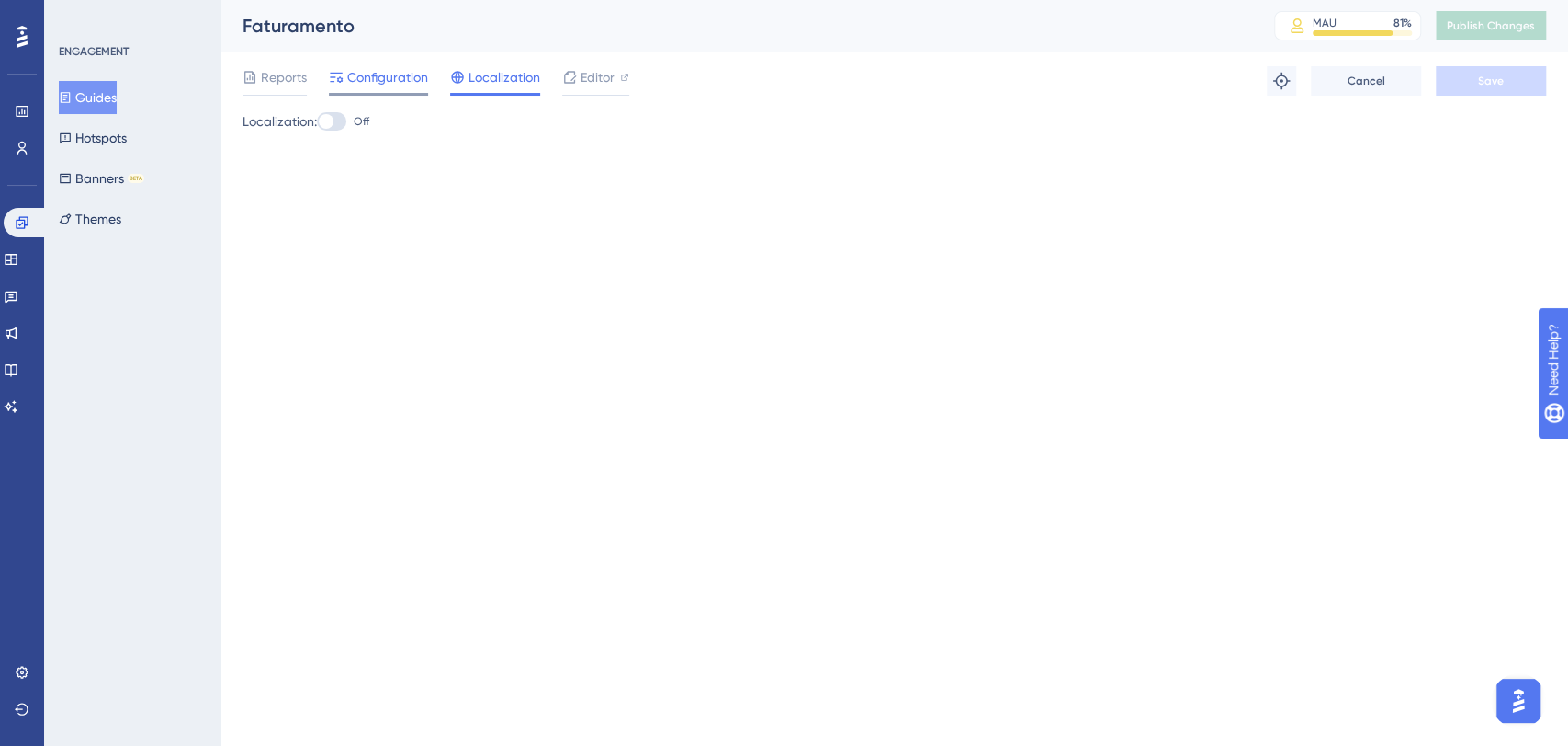
click at [383, 81] on span "Configuration" at bounding box center [387, 77] width 81 height 22
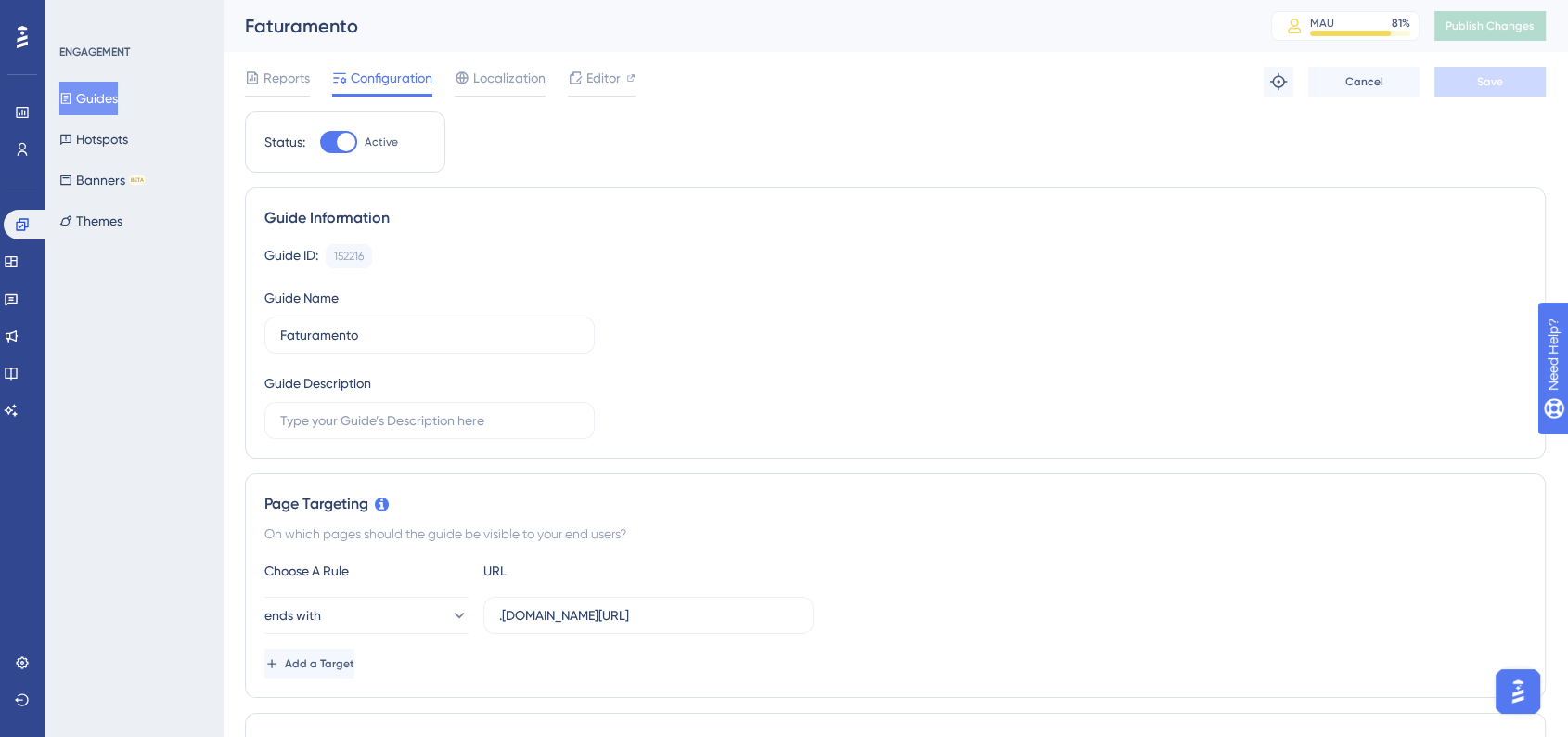
drag, startPoint x: 353, startPoint y: 140, endPoint x: 611, endPoint y: 140, distance: 258.0
click at [353, 141] on div at bounding box center [346, 142] width 19 height 19
click at [320, 142] on input "Active" at bounding box center [319, 142] width 1 height 1
checkbox input "false"
click at [1459, 80] on button "Save" at bounding box center [1489, 81] width 111 height 30
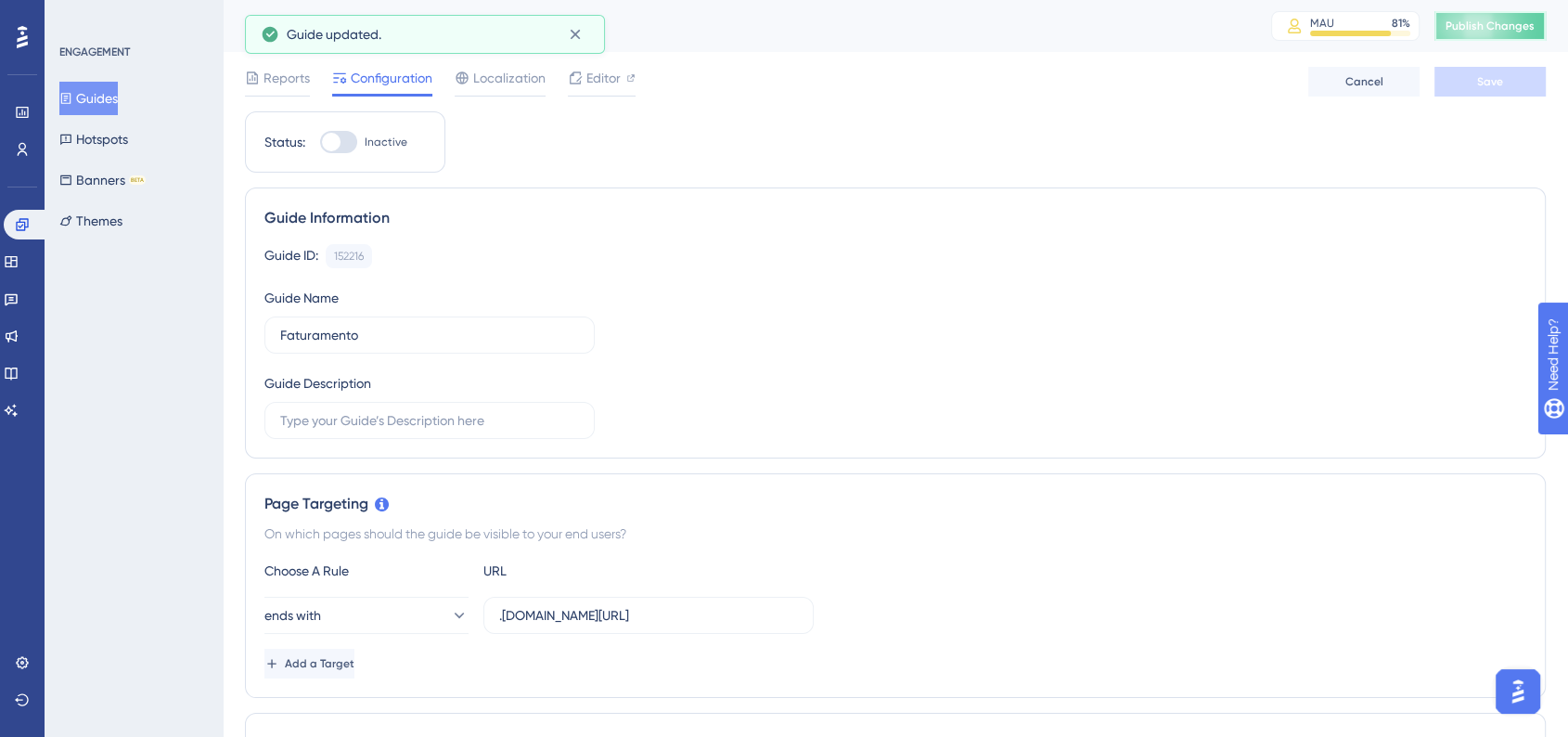
click at [1487, 24] on span "Publish Changes" at bounding box center [1489, 26] width 89 height 15
